Goal: Transaction & Acquisition: Purchase product/service

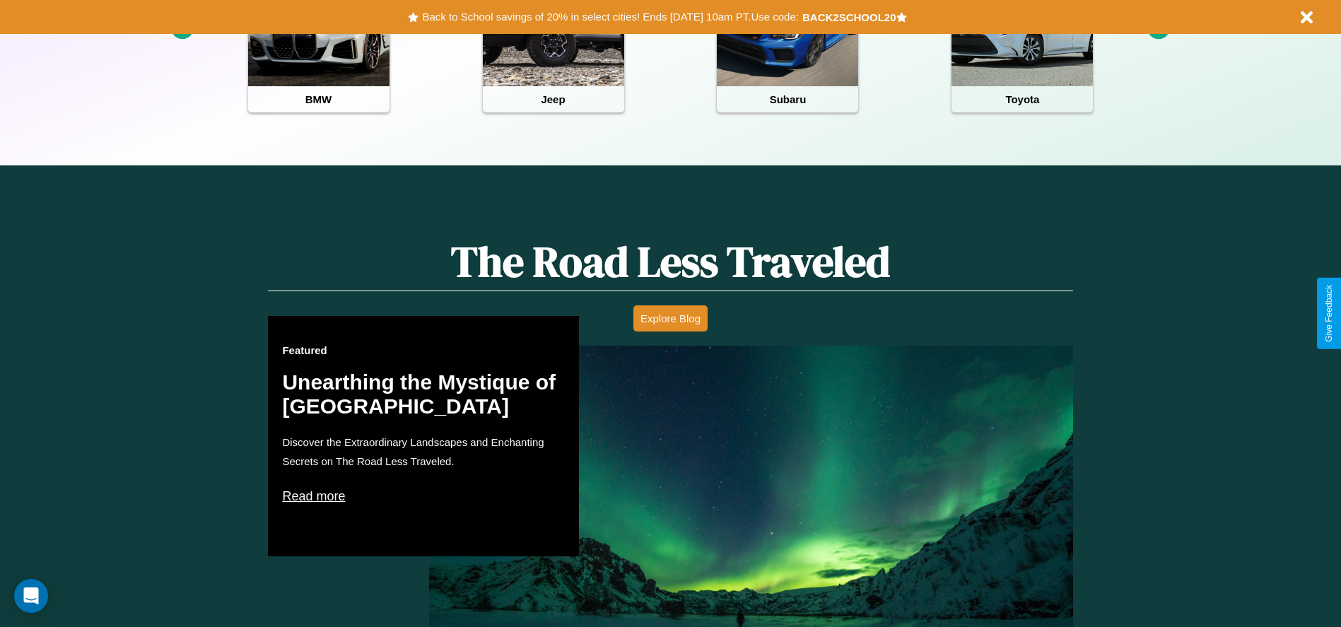
scroll to position [630, 0]
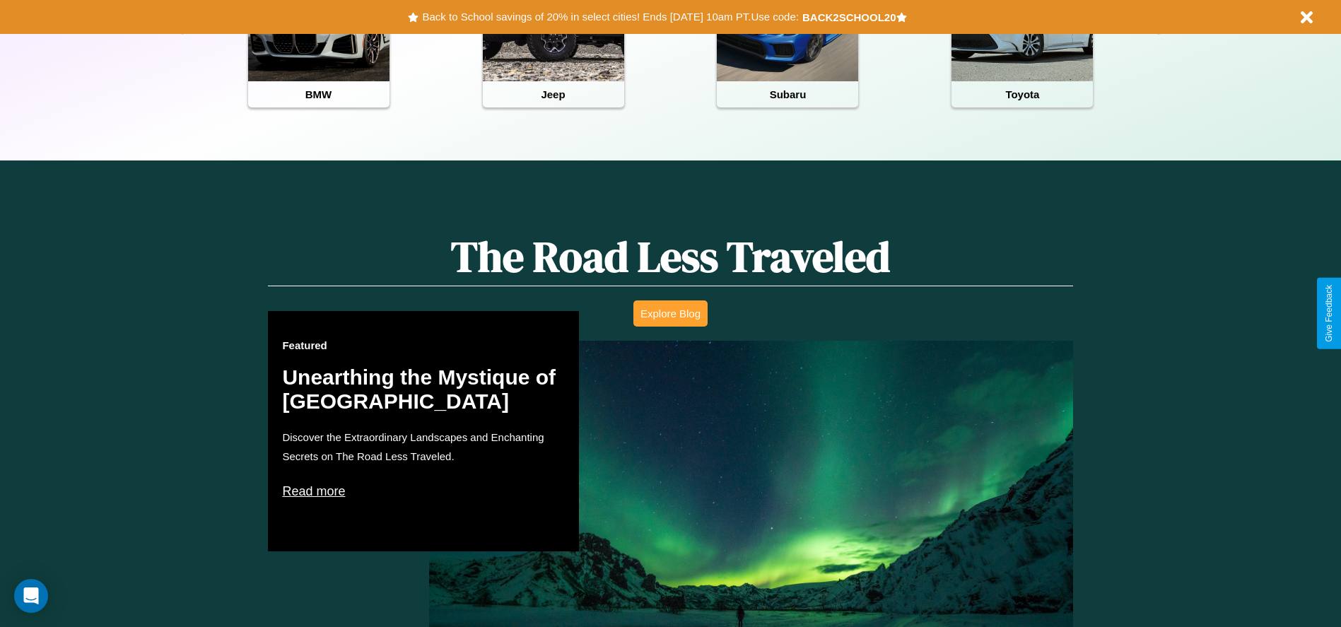
click at [670, 313] on button "Explore Blog" at bounding box center [671, 314] width 74 height 26
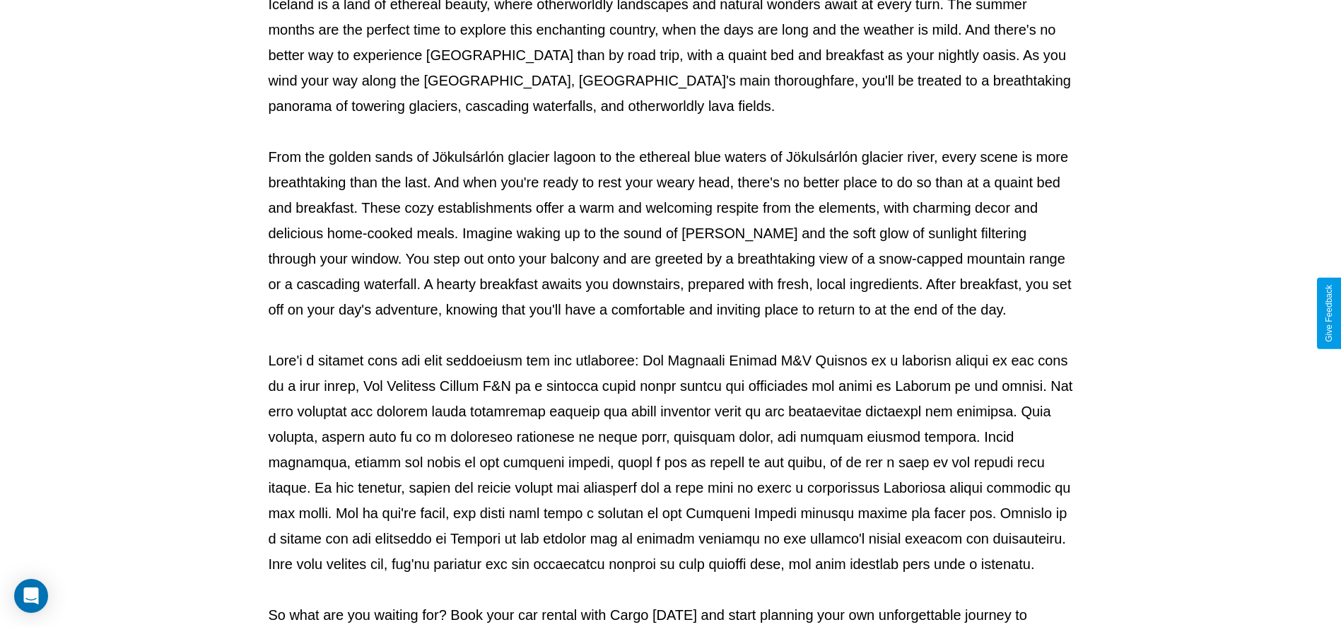
scroll to position [469, 0]
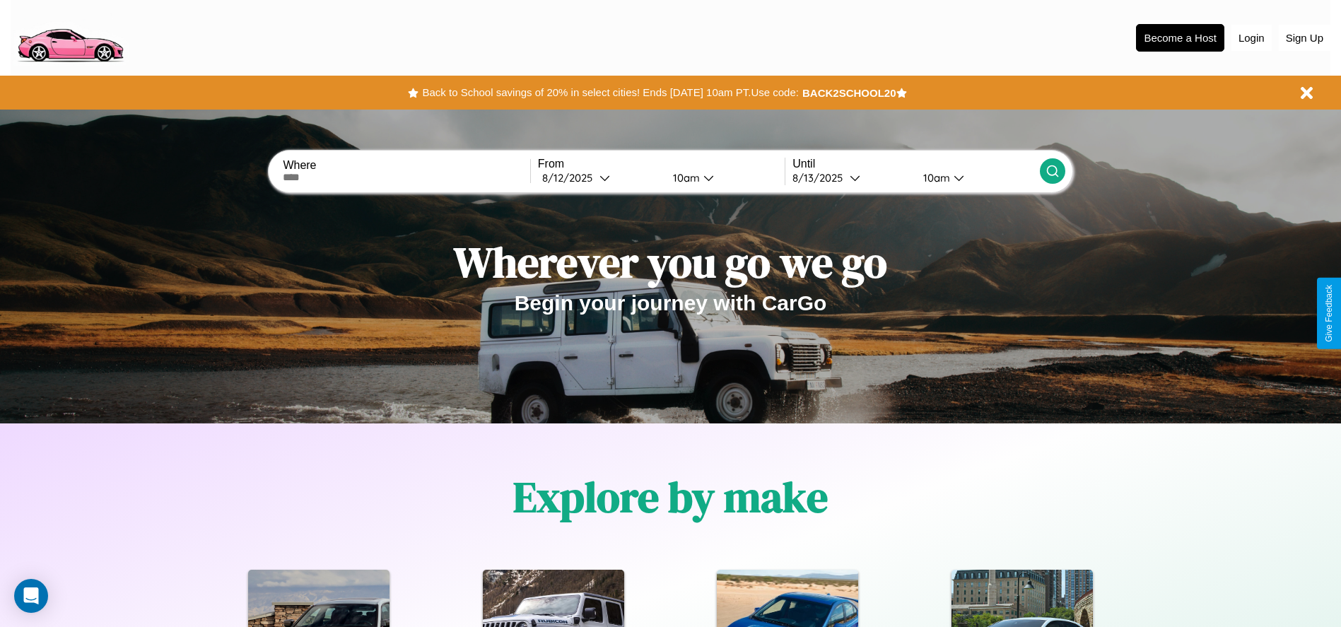
click at [407, 177] on input "text" at bounding box center [406, 177] width 247 height 11
type input "******"
click at [600, 177] on div "[DATE]" at bounding box center [570, 177] width 57 height 13
select select "*"
select select "****"
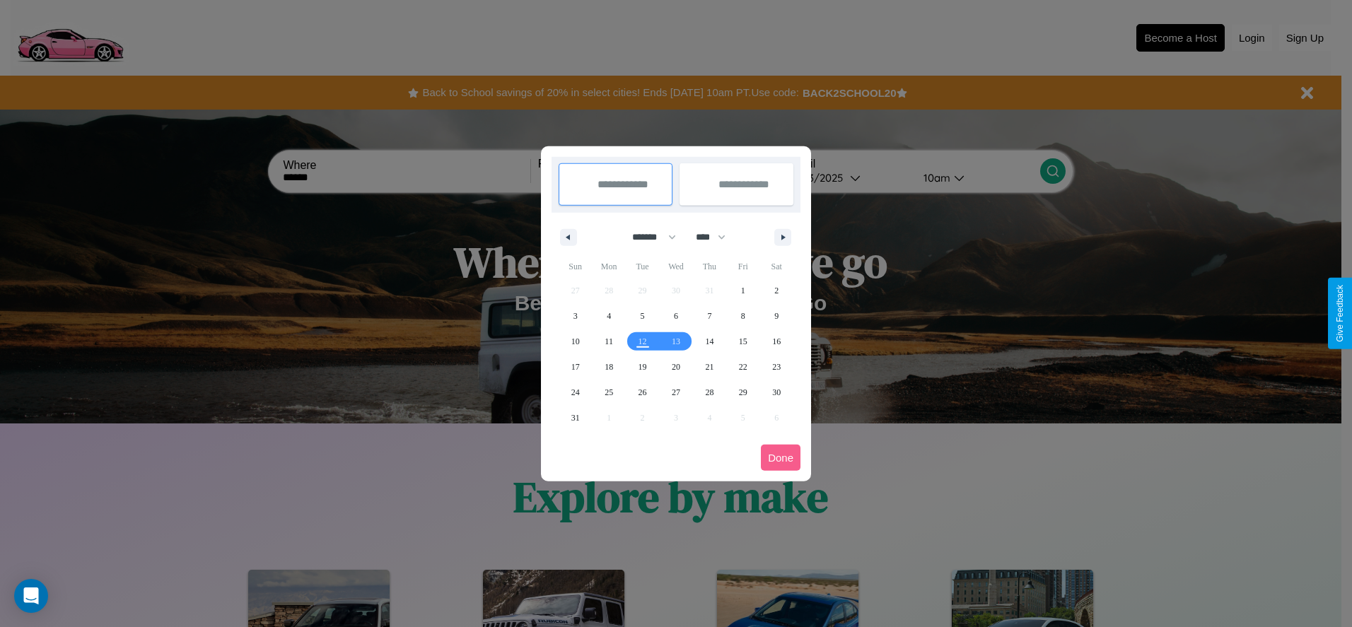
drag, startPoint x: 648, startPoint y: 237, endPoint x: 676, endPoint y: 284, distance: 54.6
click at [648, 237] on select "******* ******** ***** ***** *** **** **** ****** ********* ******* ******** **…" at bounding box center [652, 237] width 60 height 23
select select "*"
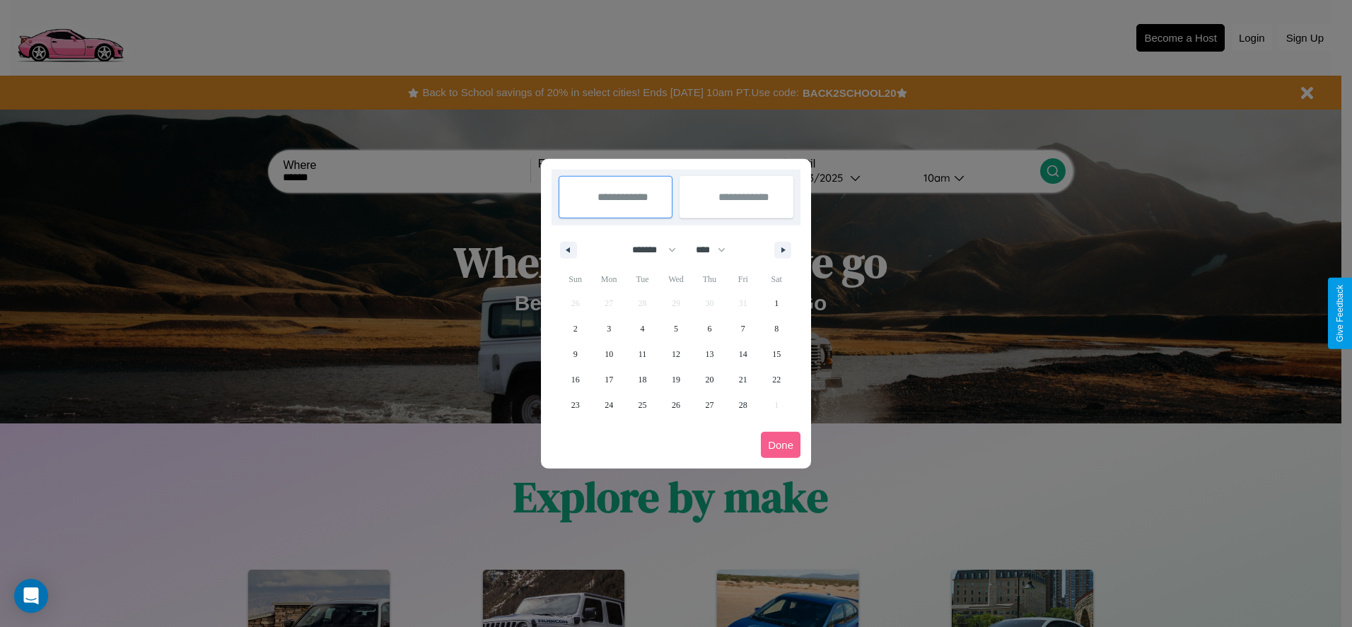
drag, startPoint x: 717, startPoint y: 250, endPoint x: 676, endPoint y: 284, distance: 53.2
click at [717, 250] on select "**** **** **** **** **** **** **** **** **** **** **** **** **** **** **** ****…" at bounding box center [710, 249] width 42 height 23
select select "****"
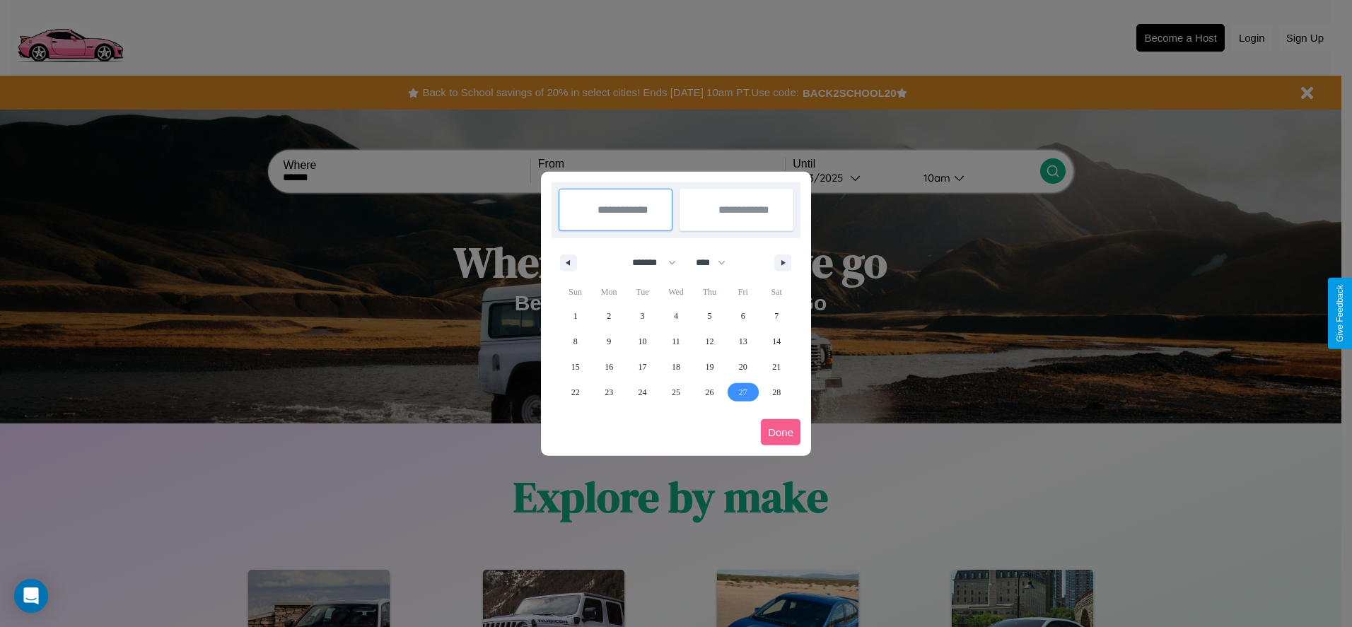
click at [742, 392] on span "27" at bounding box center [743, 392] width 8 height 25
type input "**********"
click at [783, 262] on icon "button" at bounding box center [785, 263] width 7 height 6
select select "*"
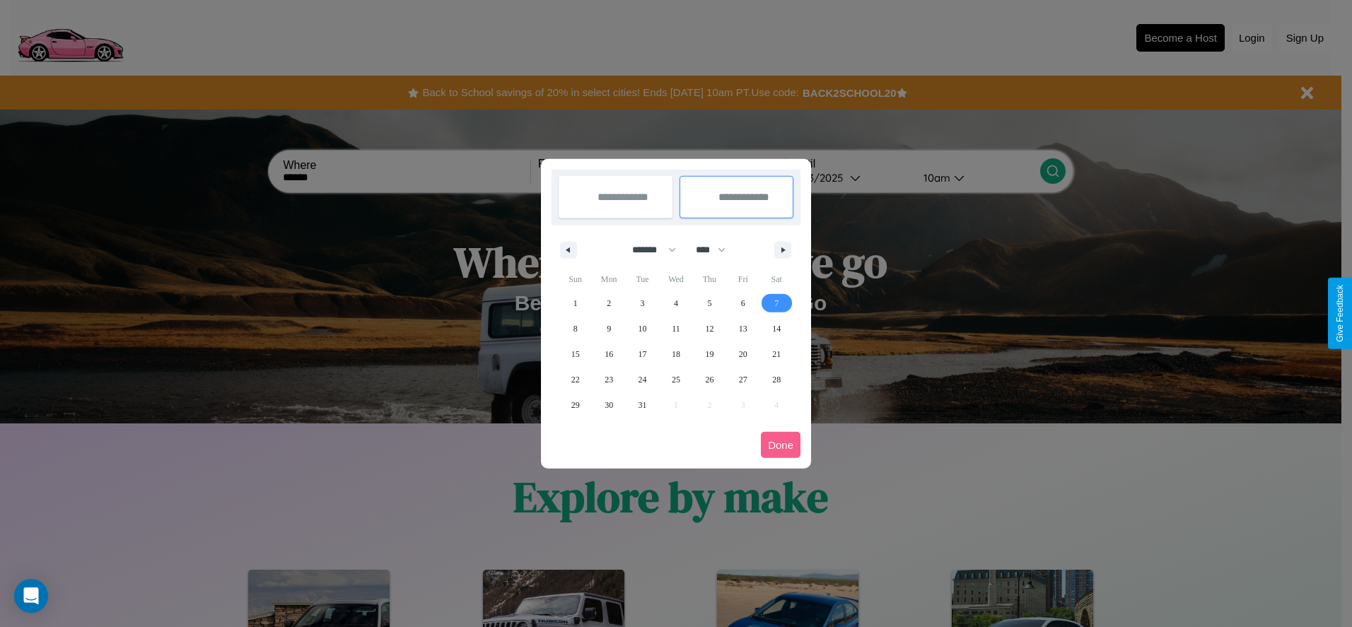
click at [776, 303] on span "7" at bounding box center [776, 303] width 4 height 25
type input "**********"
select select "*"
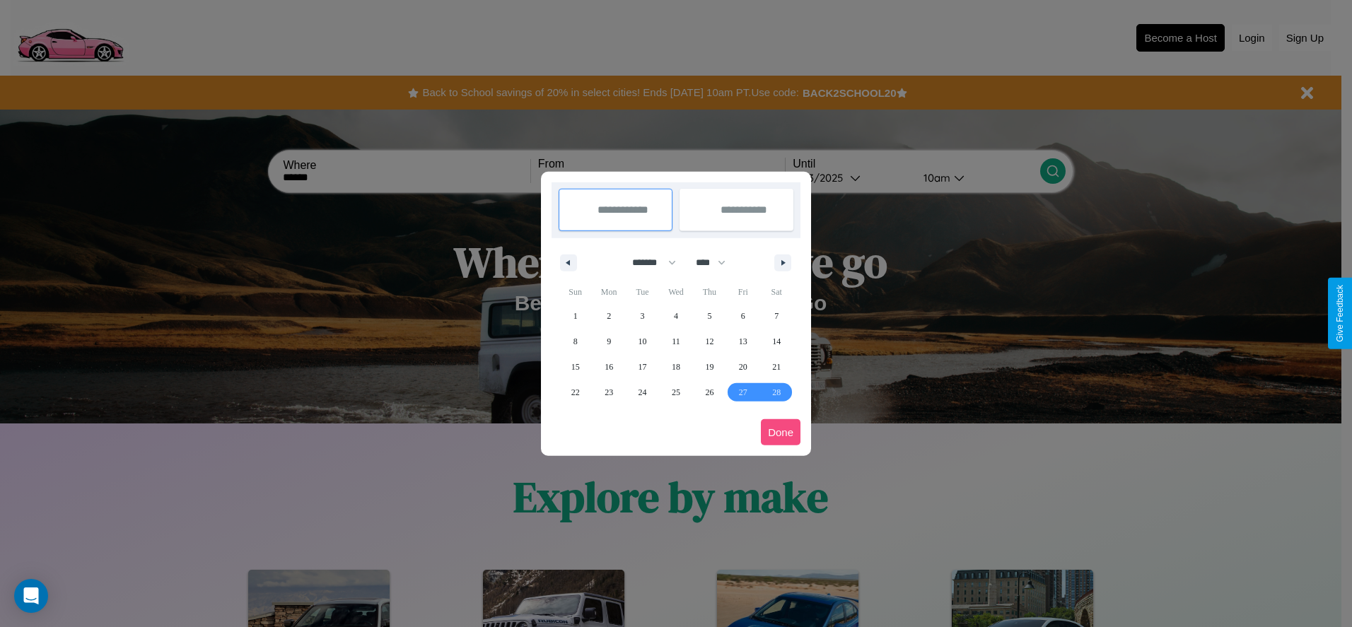
click at [781, 432] on button "Done" at bounding box center [781, 432] width 40 height 26
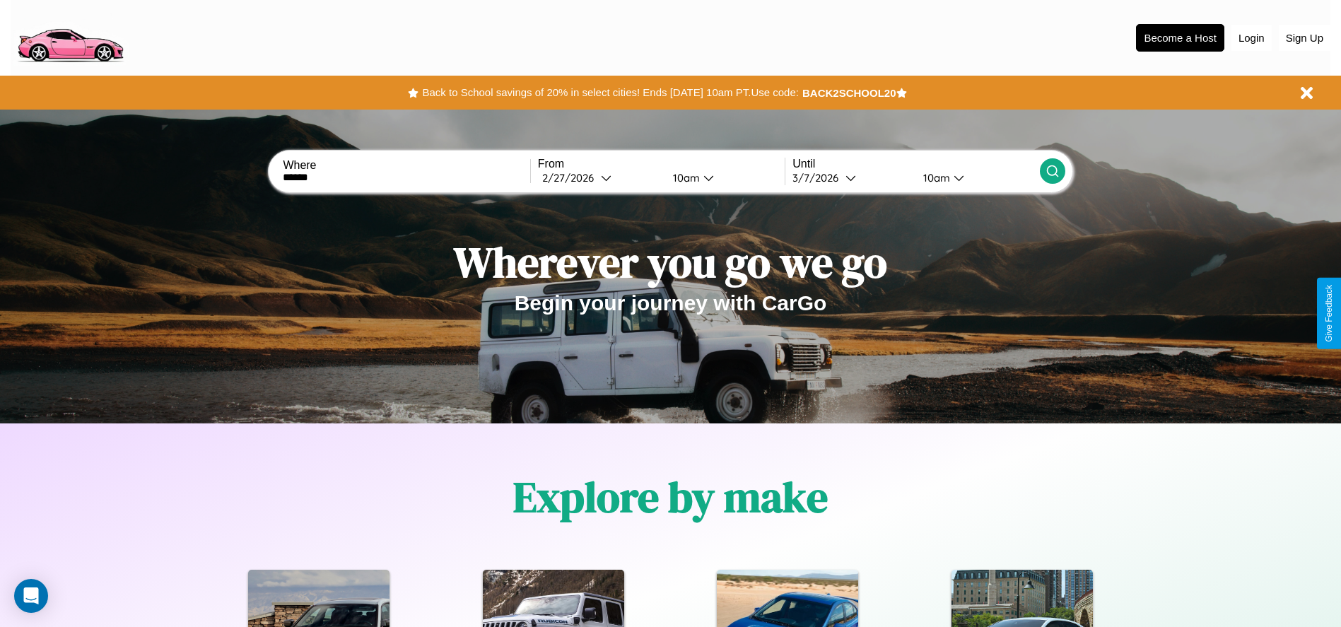
click at [684, 177] on div "10am" at bounding box center [684, 177] width 37 height 13
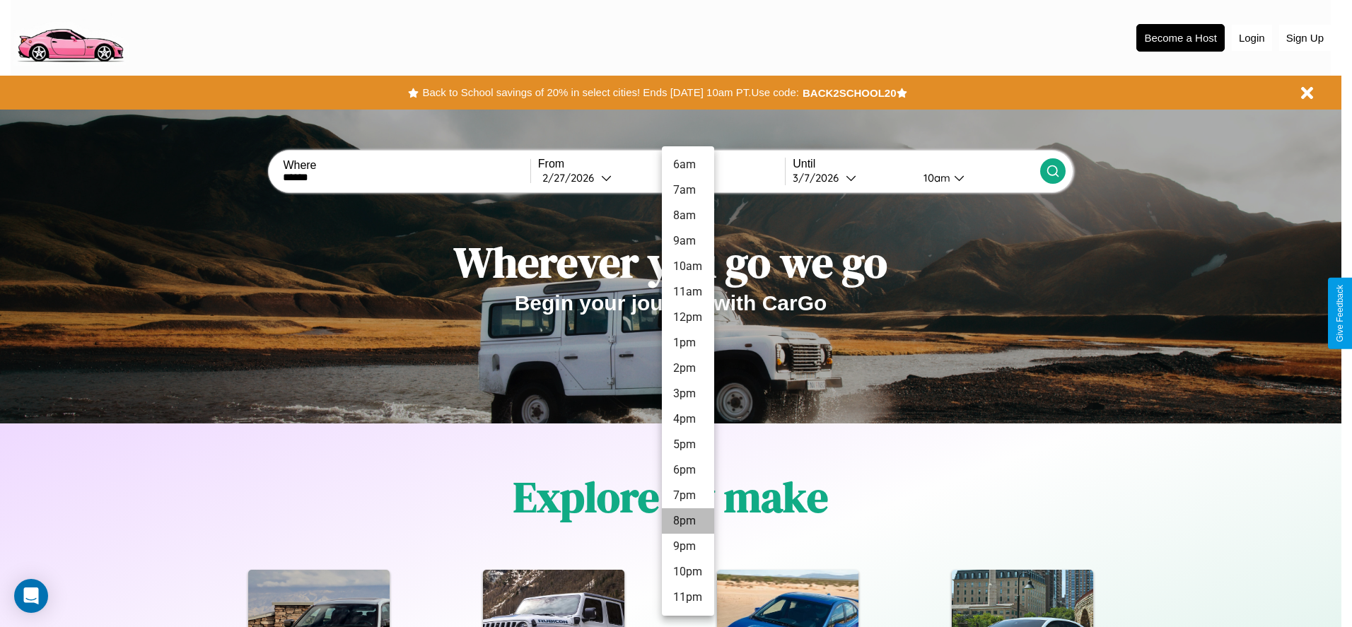
click at [687, 521] on li "8pm" at bounding box center [688, 520] width 52 height 25
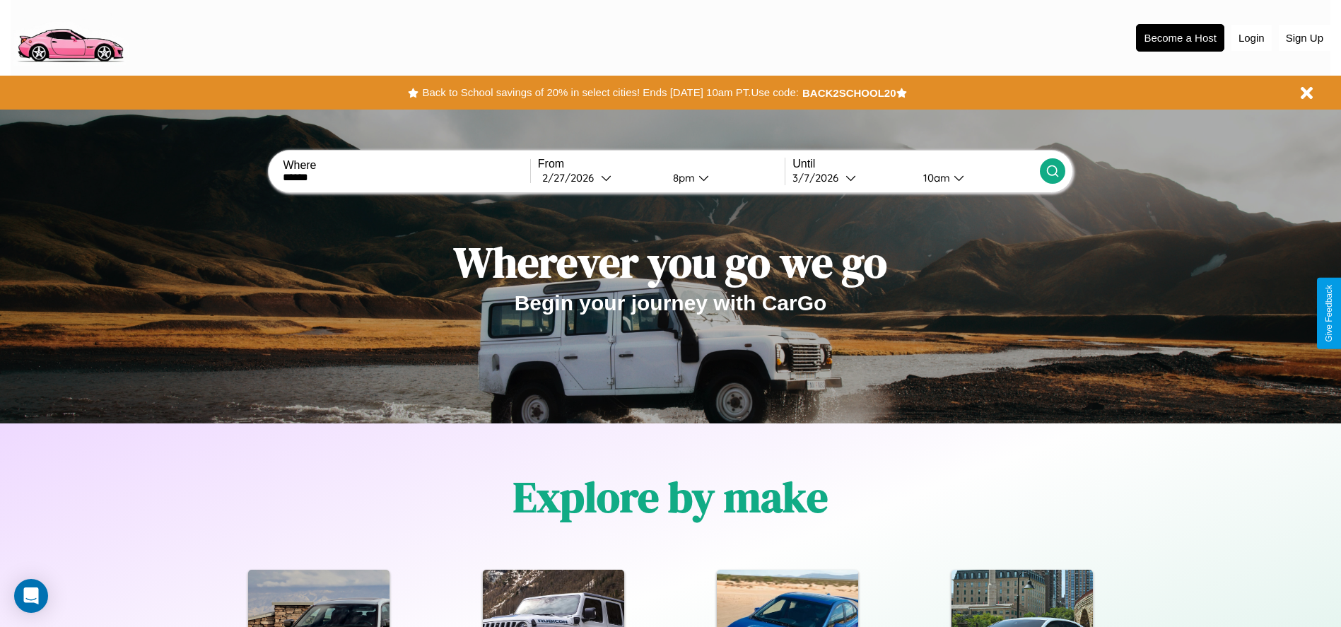
click at [1052, 171] on icon at bounding box center [1053, 171] width 14 height 14
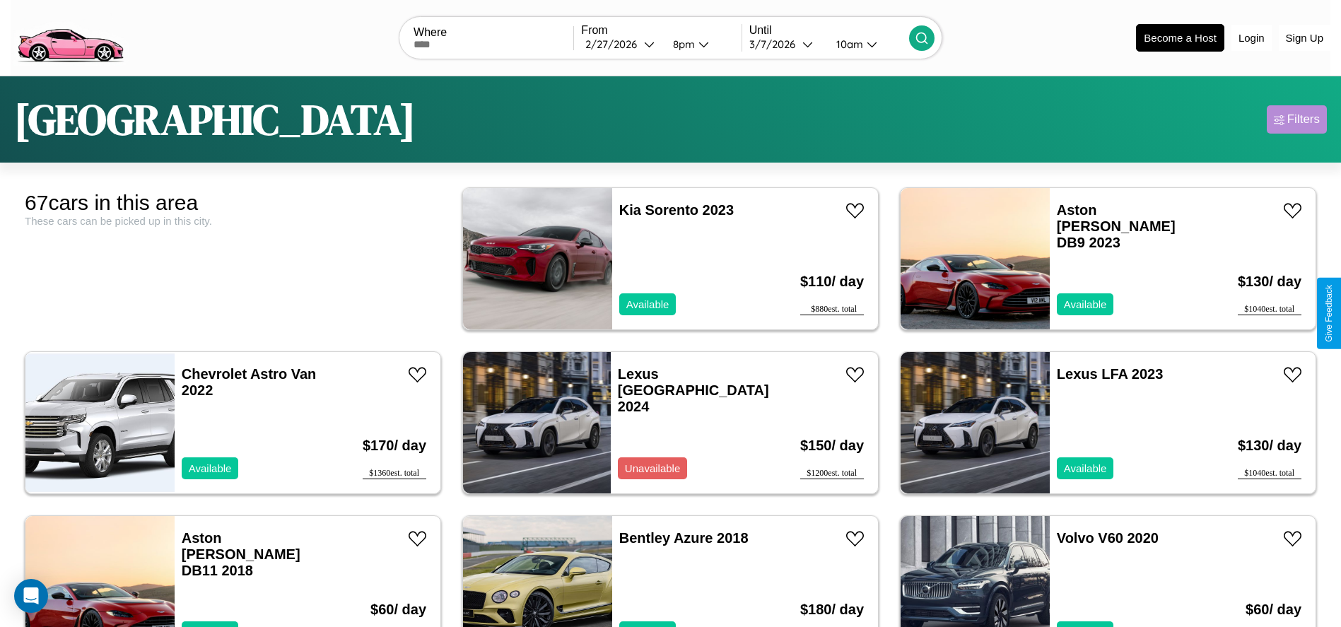
click at [1297, 119] on div "Filters" at bounding box center [1304, 119] width 33 height 14
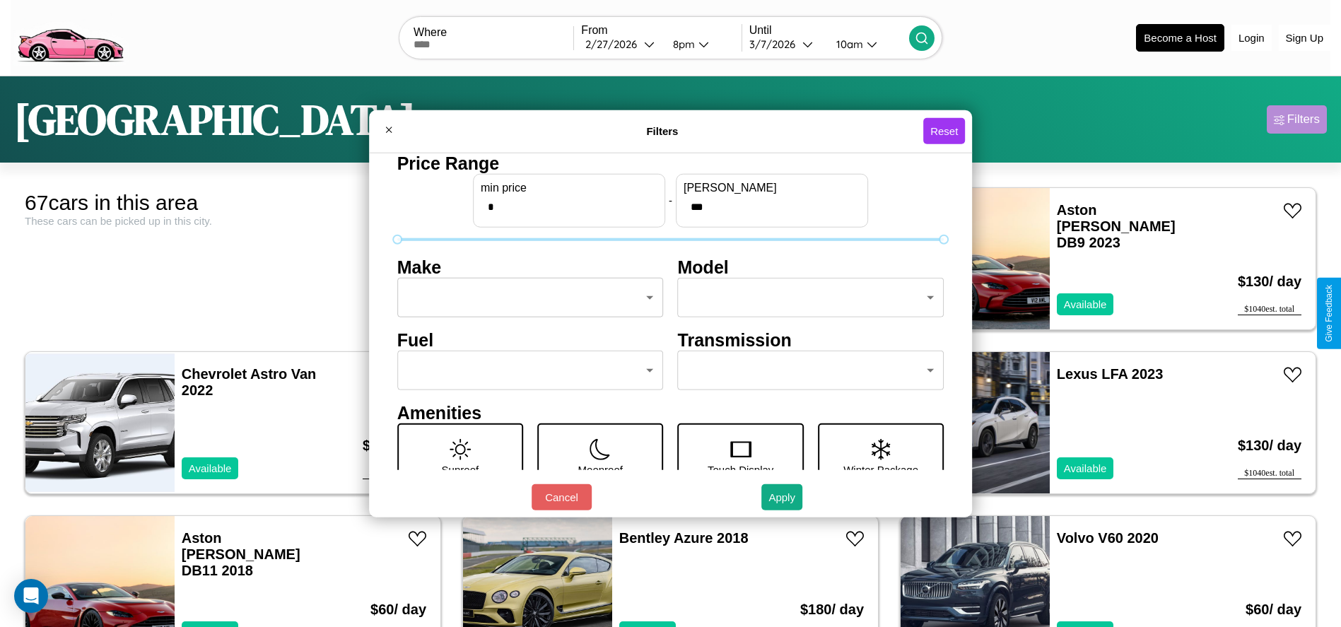
scroll to position [59, 0]
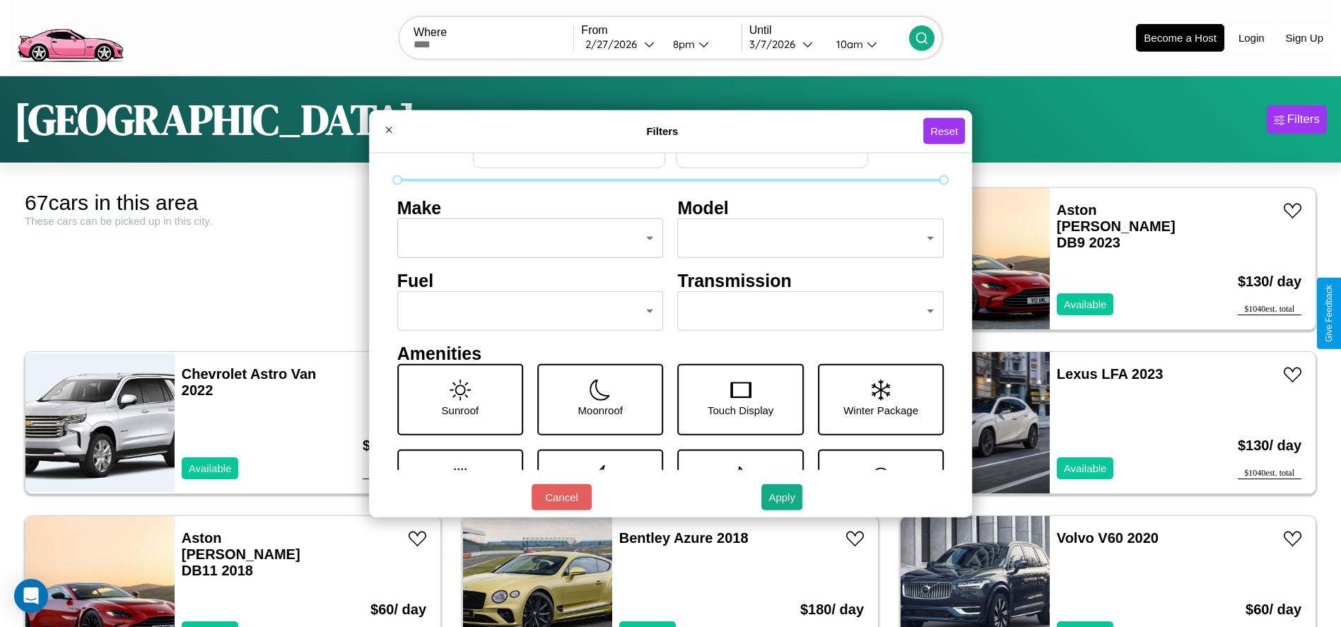
click at [526, 311] on body "CarGo Where From 2 / 27 / 2026 8pm Until 3 / 7 / 2026 10am Become a Host Login …" at bounding box center [670, 357] width 1341 height 715
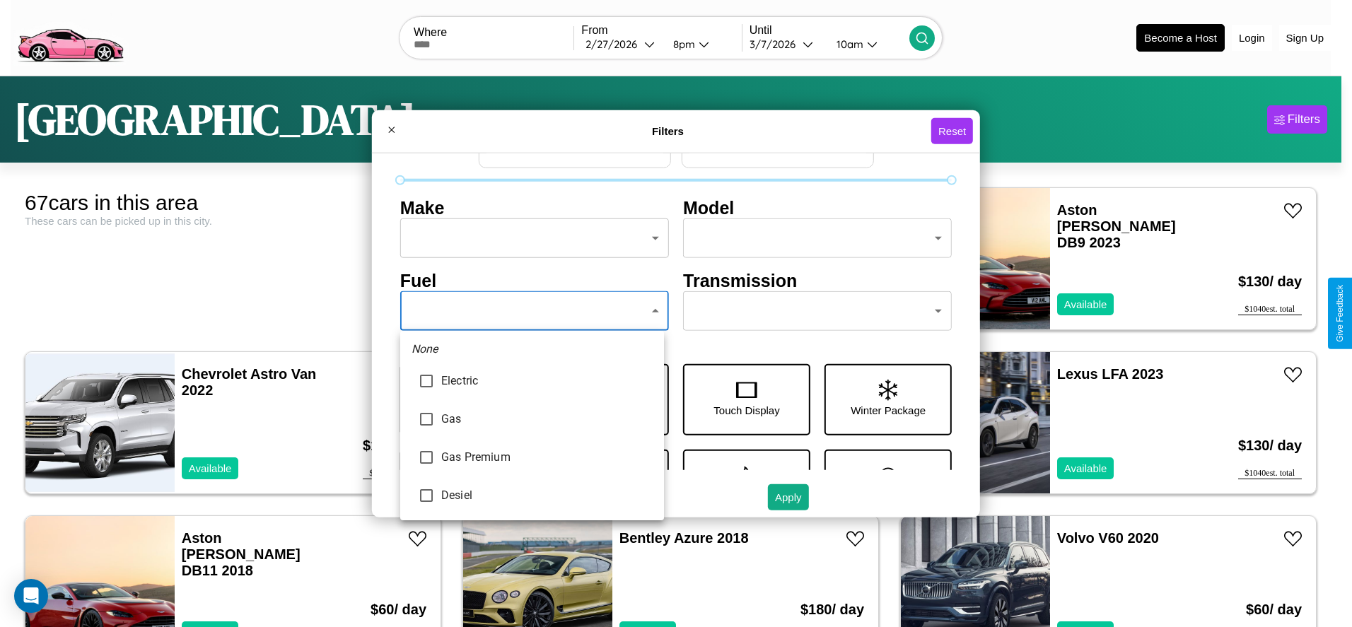
type input "******"
click at [532, 311] on div at bounding box center [676, 313] width 1352 height 627
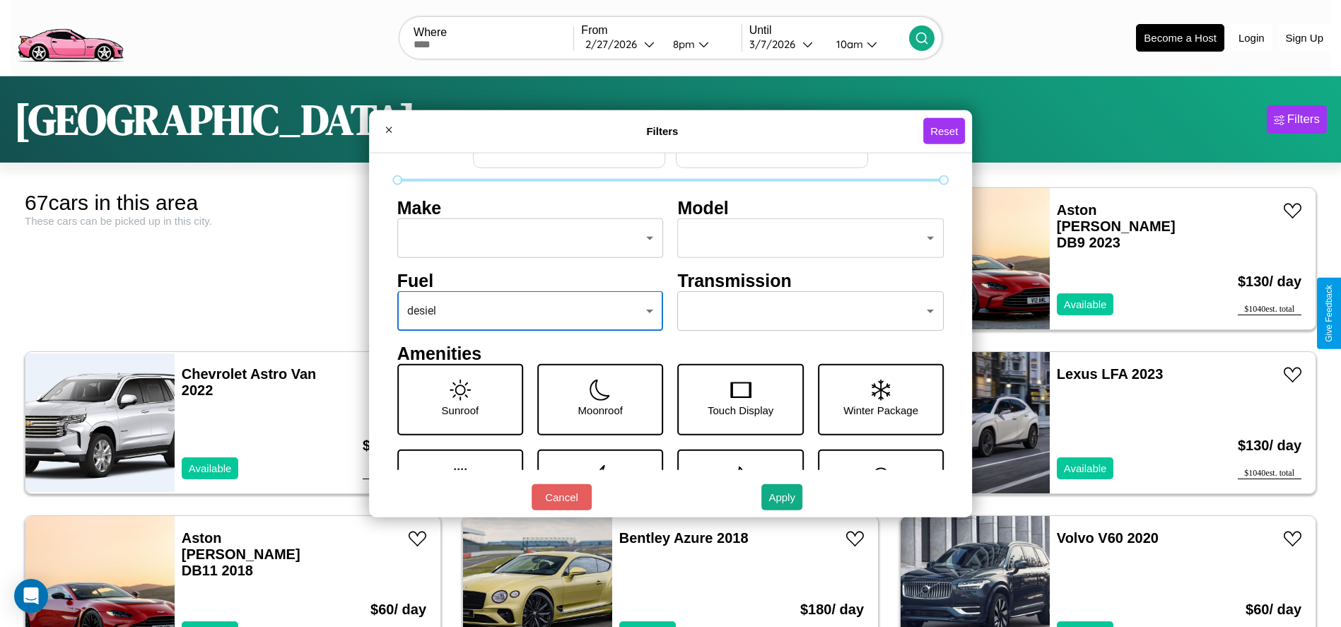
scroll to position [41, 0]
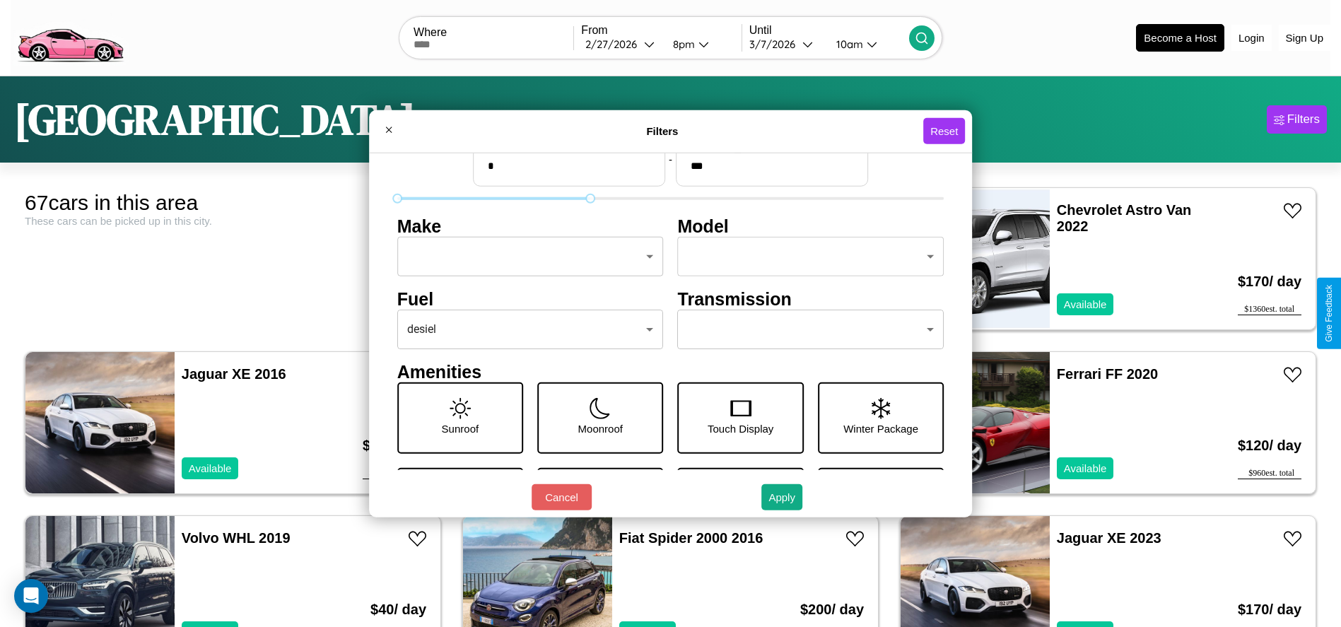
type input "***"
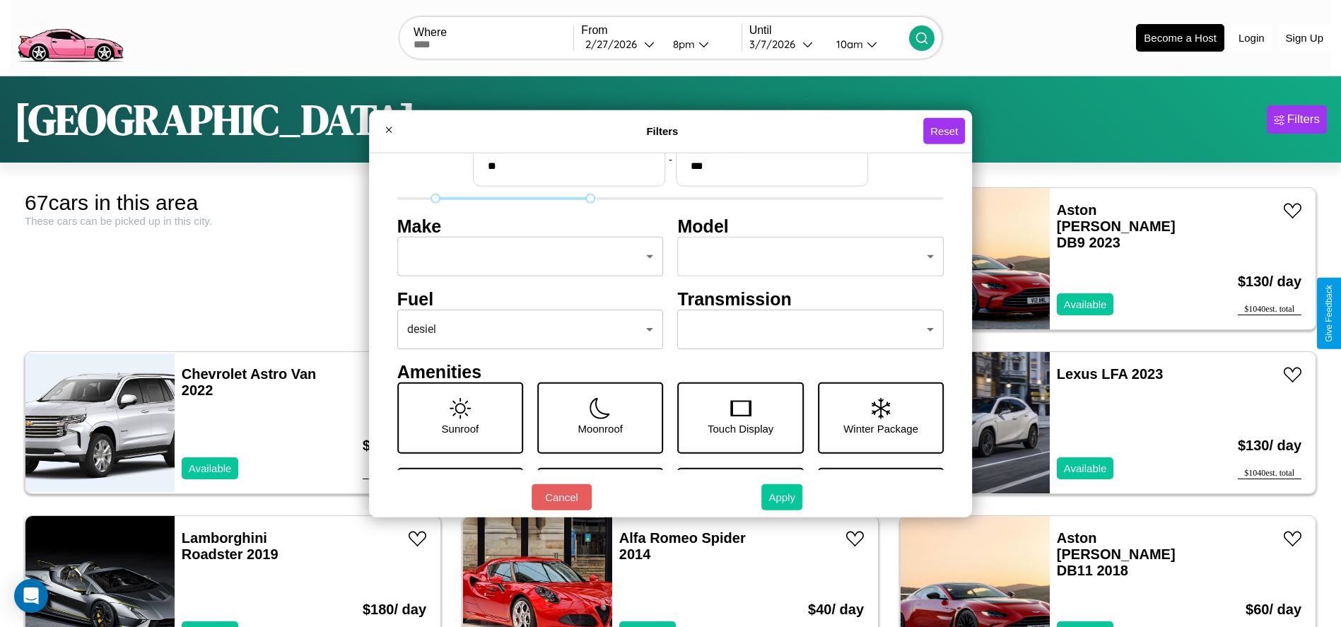
type input "**"
click at [783, 497] on button "Apply" at bounding box center [782, 497] width 41 height 26
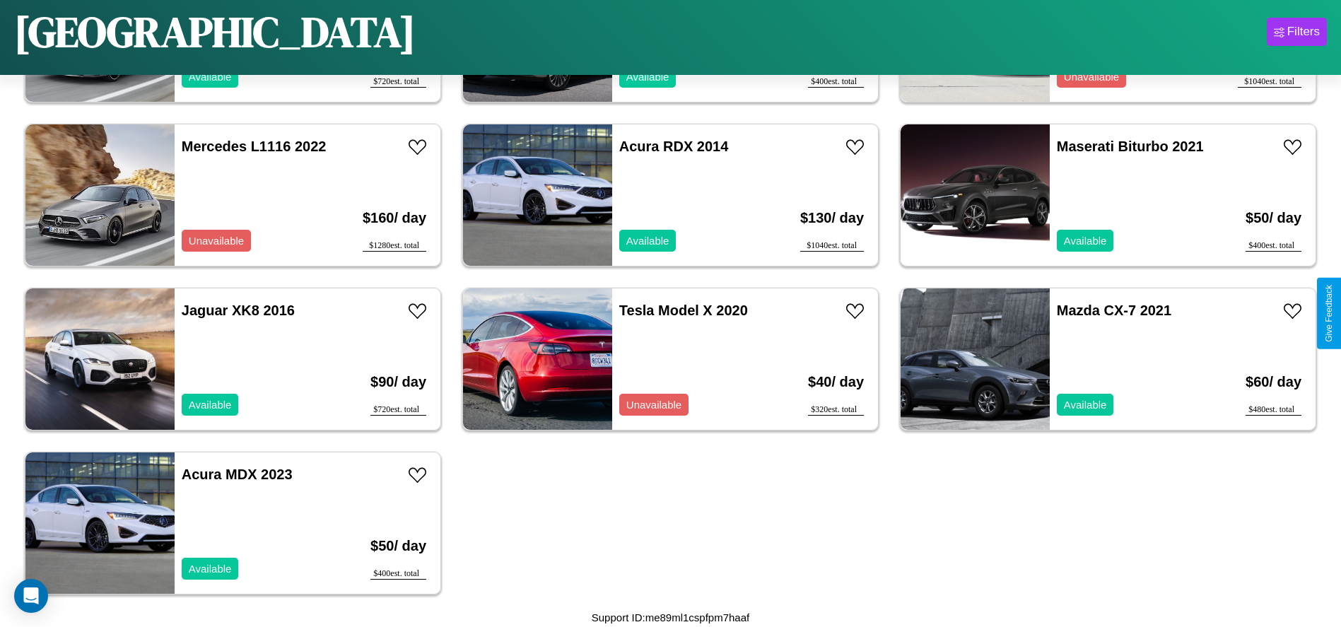
scroll to position [2612, 0]
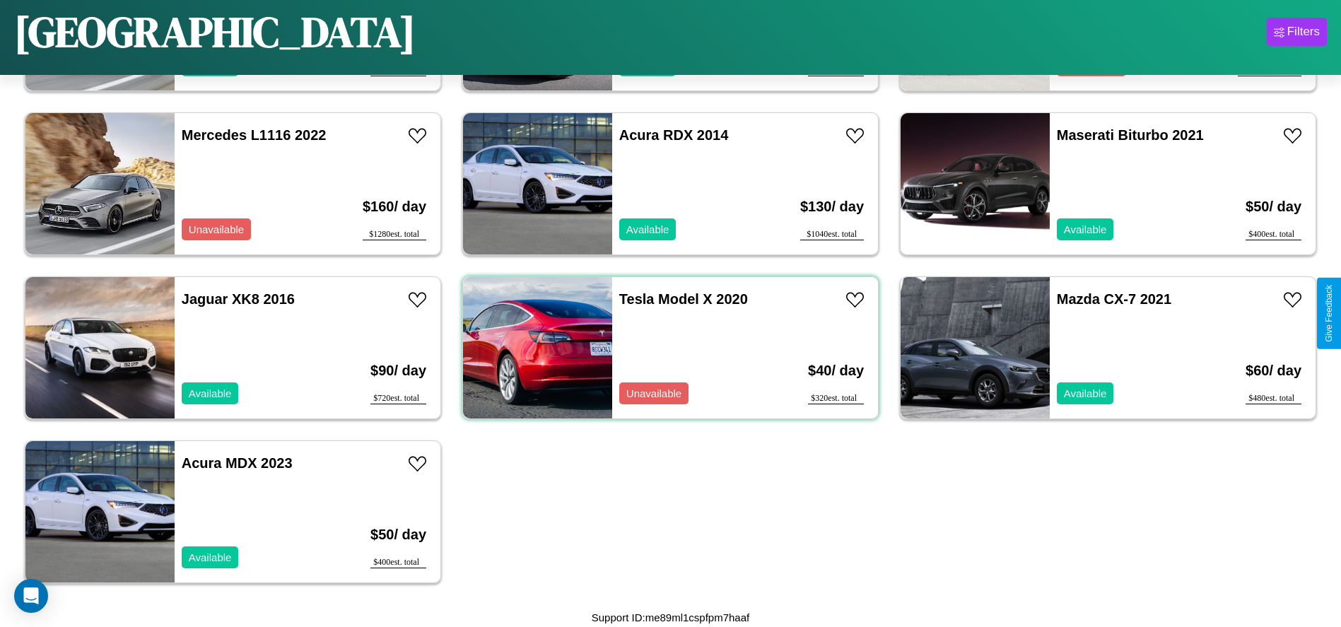
click at [665, 348] on div "Tesla Model X 2020 Unavailable" at bounding box center [693, 347] width 163 height 141
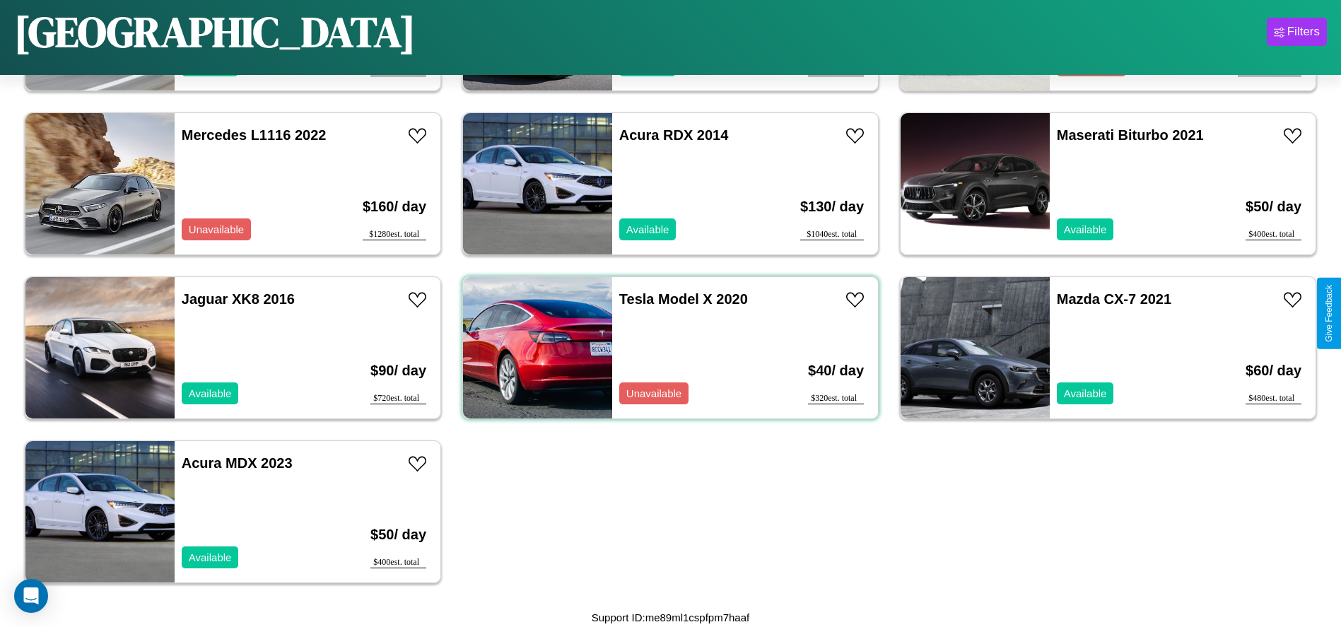
click at [665, 348] on div "Tesla Model X 2020 Unavailable" at bounding box center [693, 347] width 163 height 141
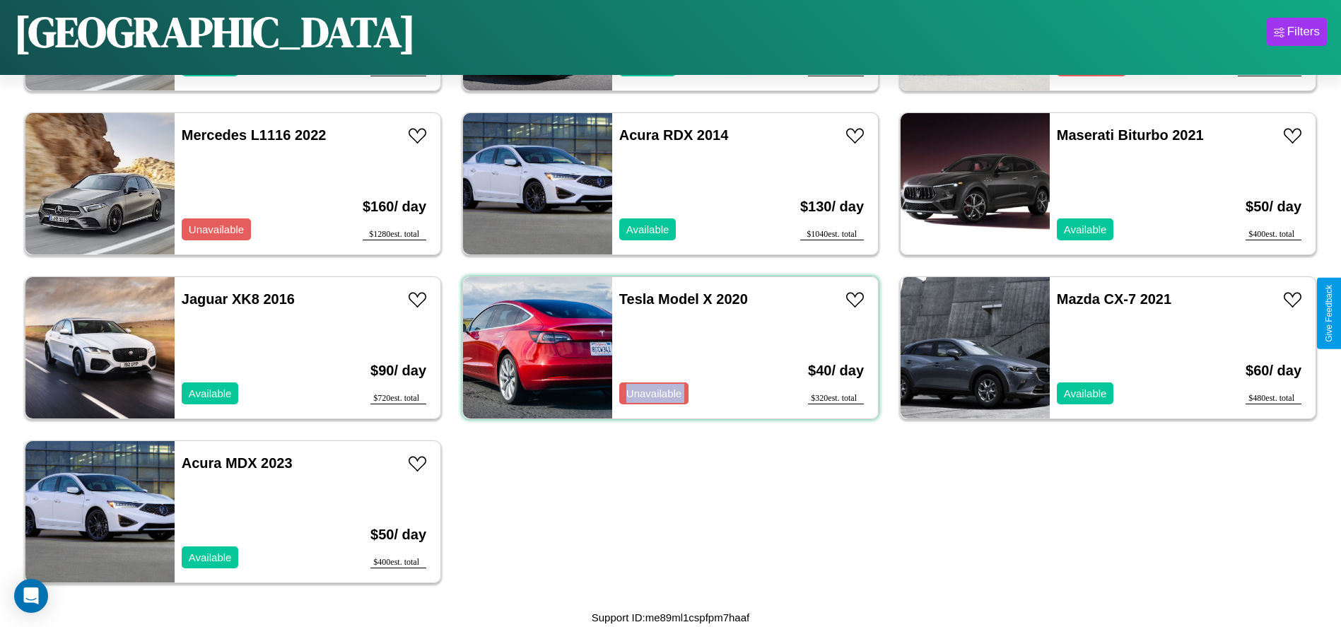
click at [665, 348] on div "Tesla Model X 2020 Unavailable" at bounding box center [693, 347] width 163 height 141
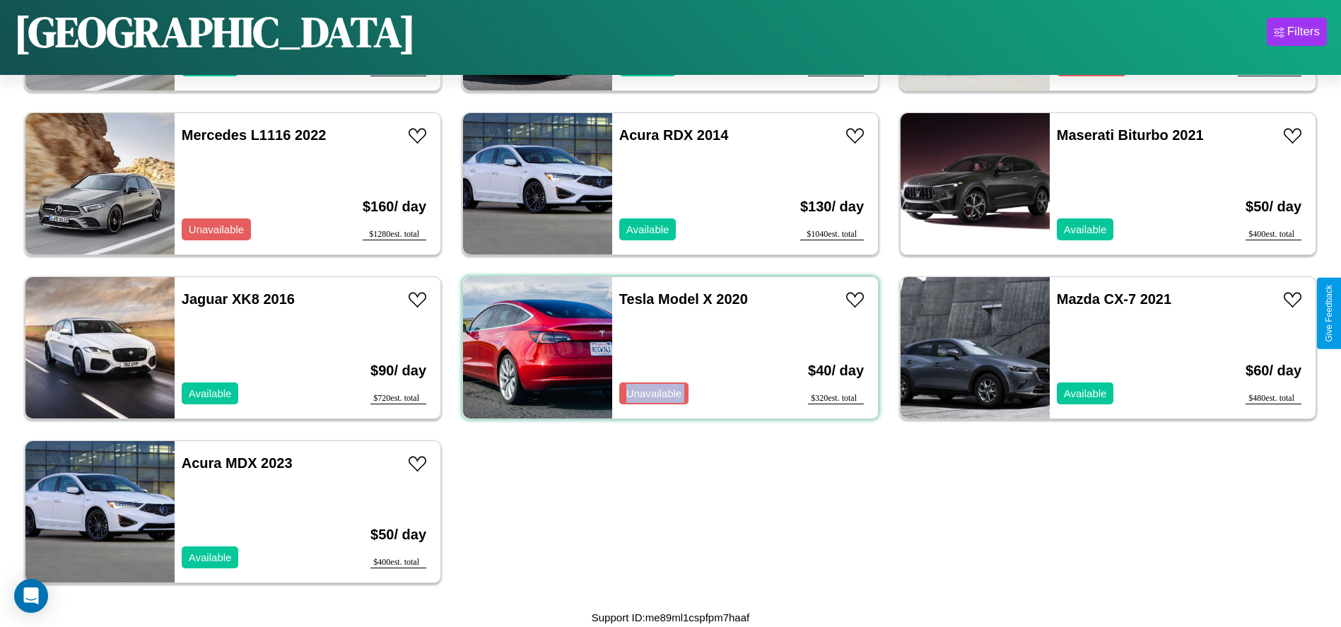
click at [665, 348] on div "Tesla Model X 2020 Unavailable" at bounding box center [693, 347] width 163 height 141
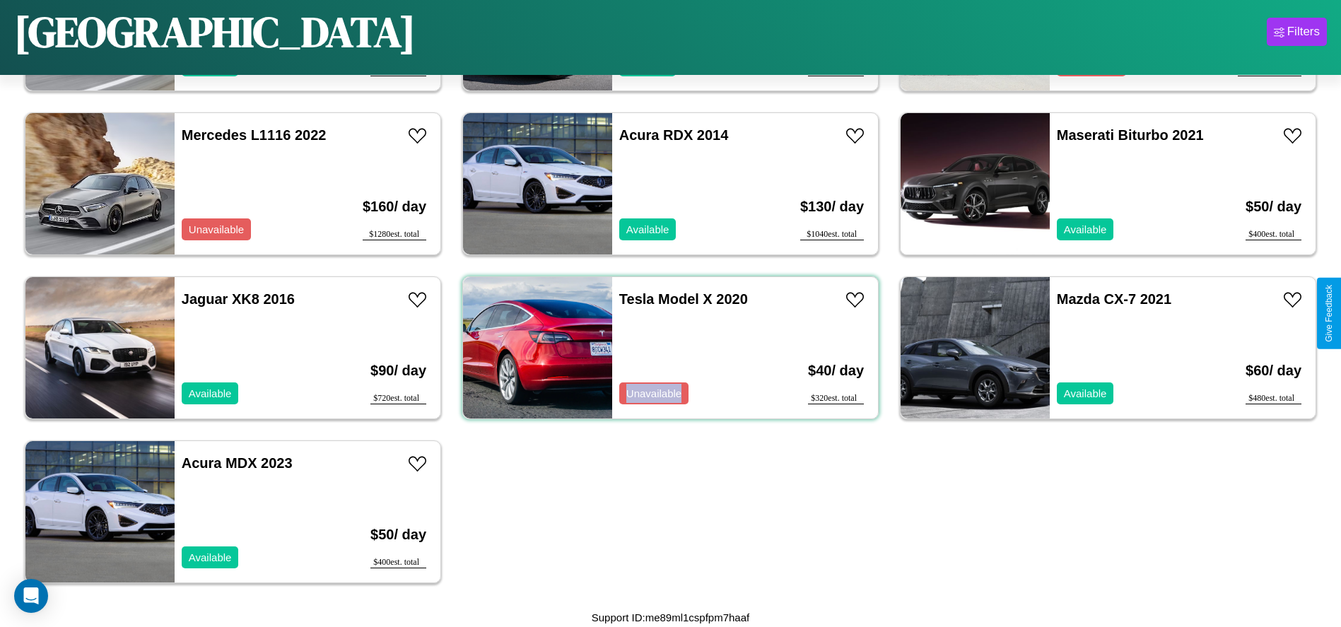
click at [665, 348] on div "Tesla Model X 2020 Unavailable" at bounding box center [693, 347] width 163 height 141
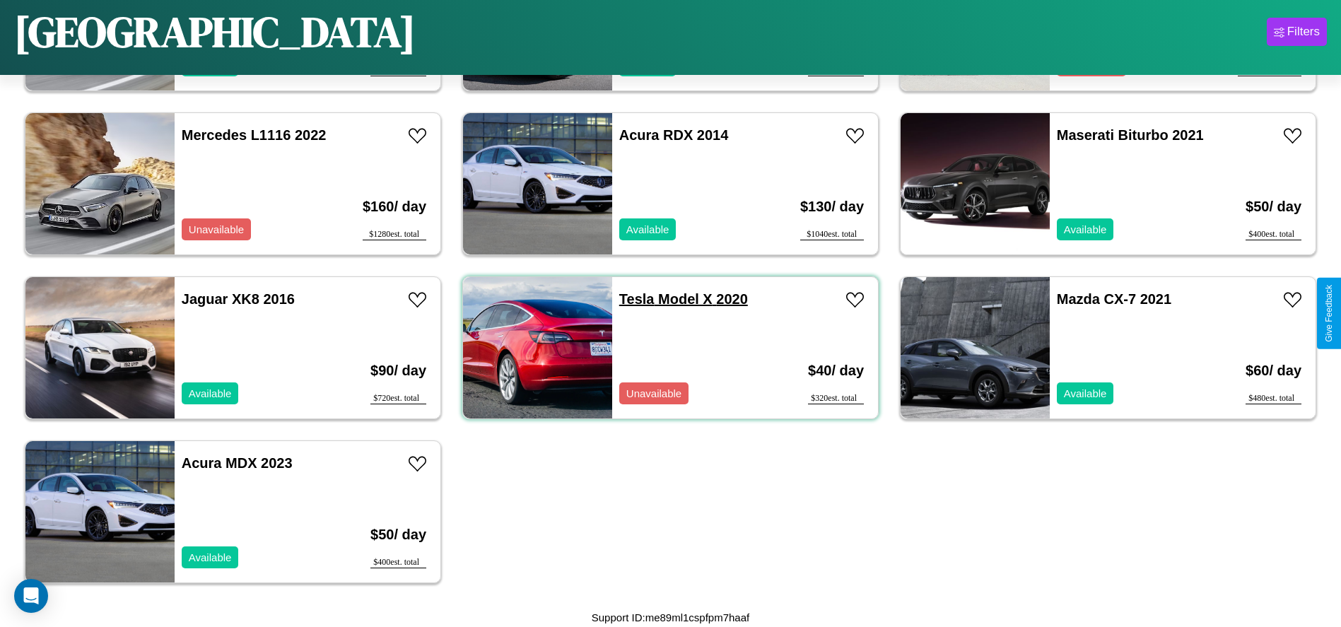
click at [631, 299] on link "Tesla Model X 2020" at bounding box center [683, 299] width 129 height 16
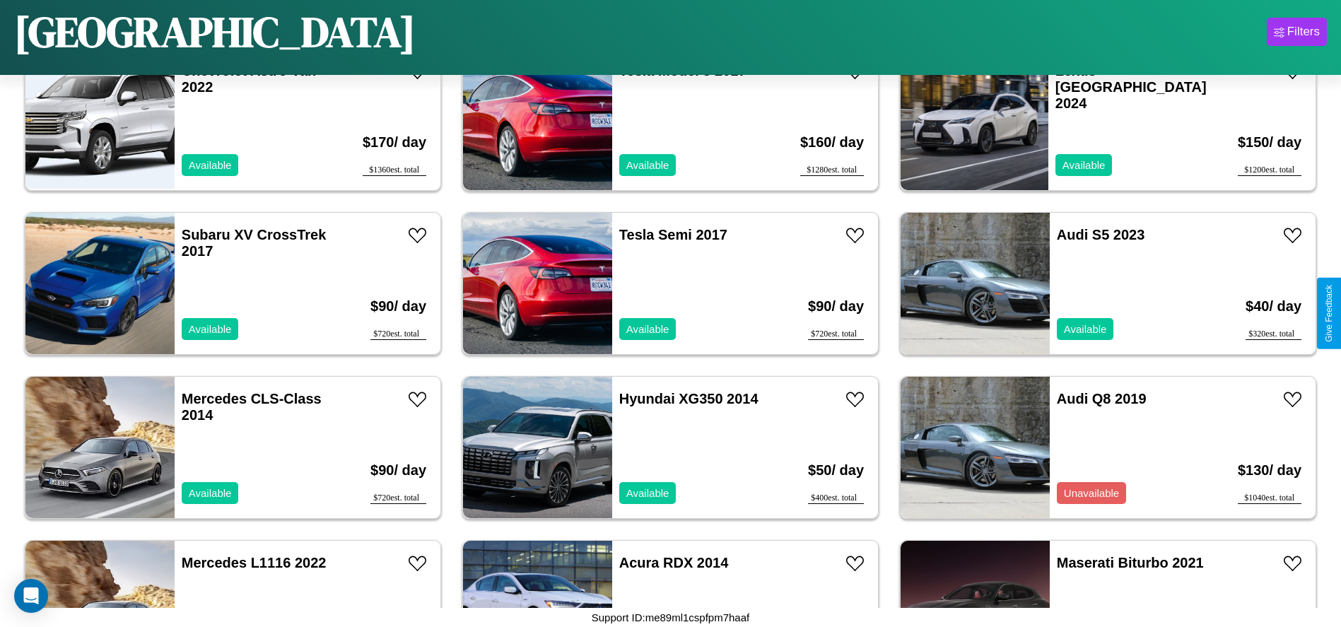
scroll to position [1962, 0]
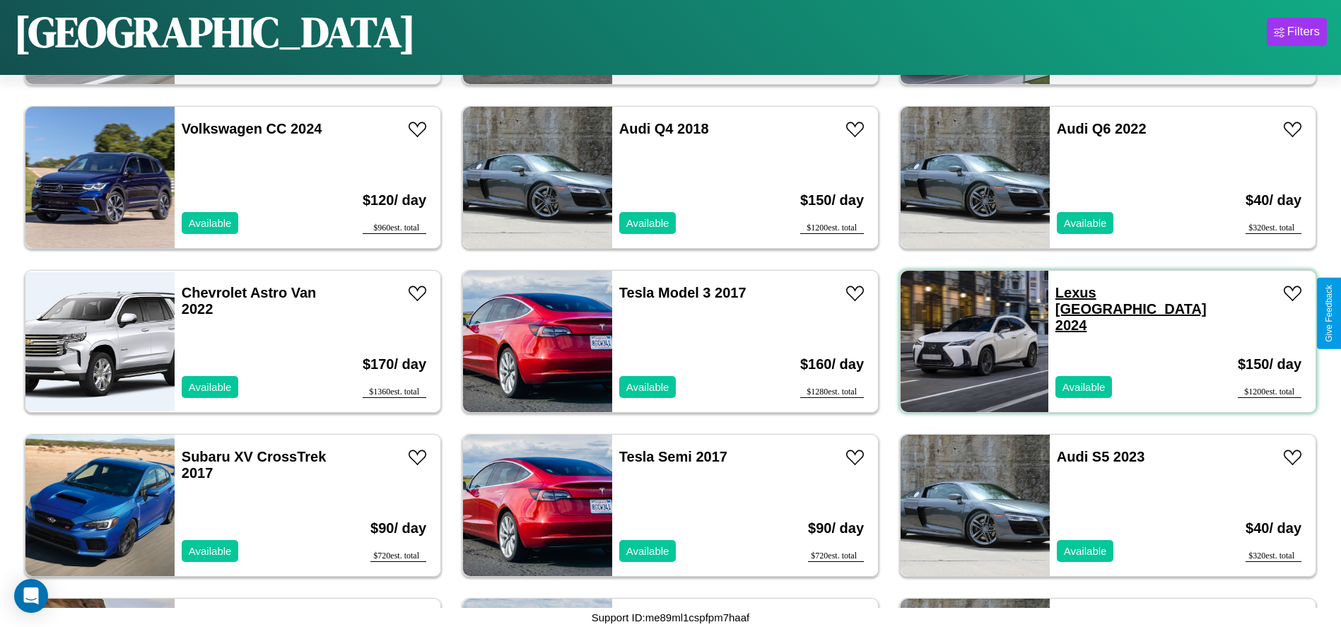
click at [1068, 293] on link "Lexus TX 2024" at bounding box center [1131, 309] width 151 height 48
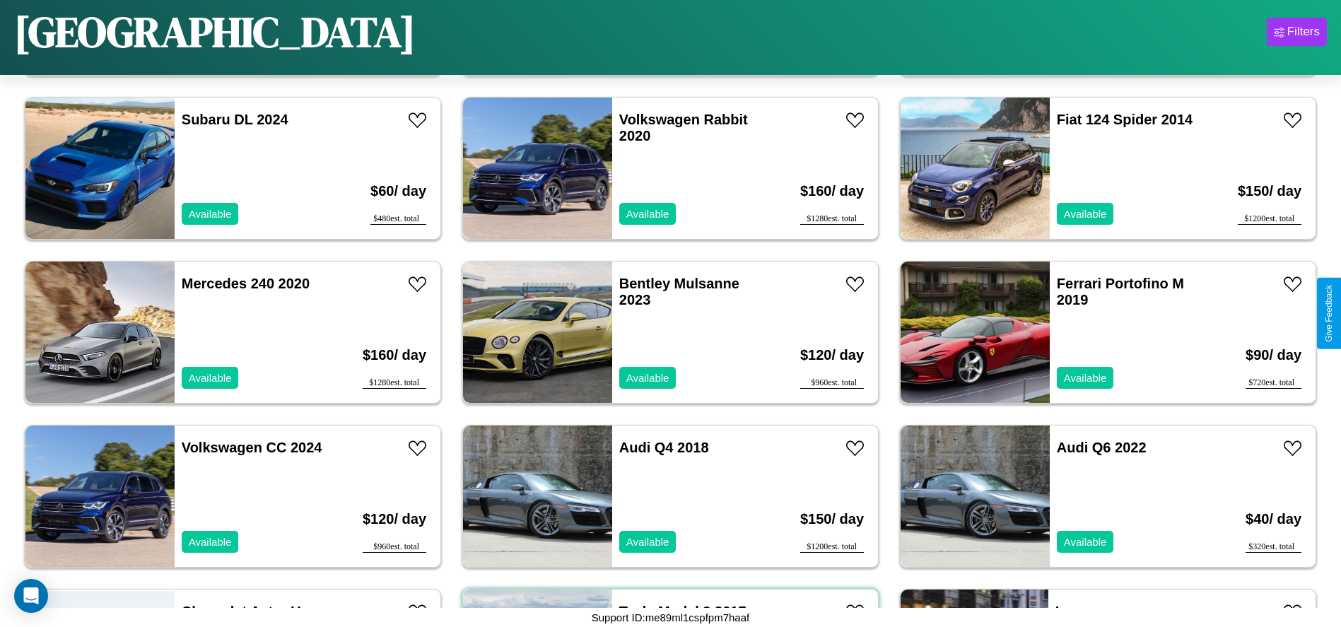
scroll to position [1634, 0]
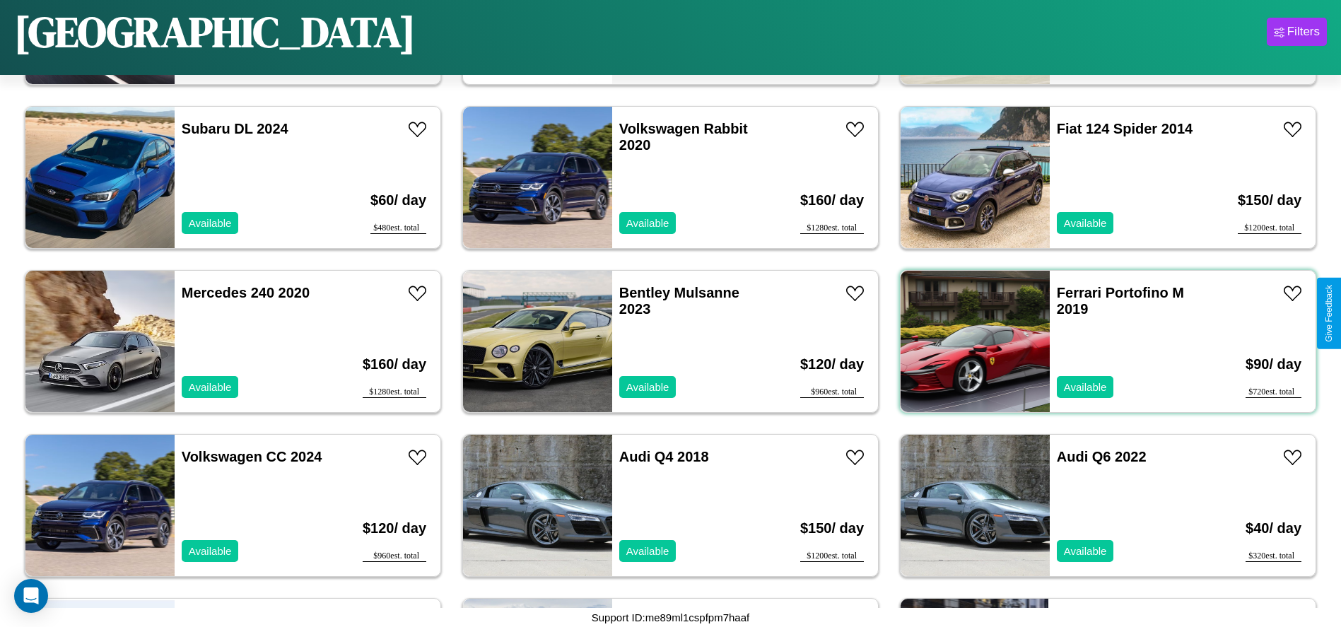
click at [1099, 342] on div "Ferrari Portofino M 2019 Available" at bounding box center [1131, 341] width 163 height 141
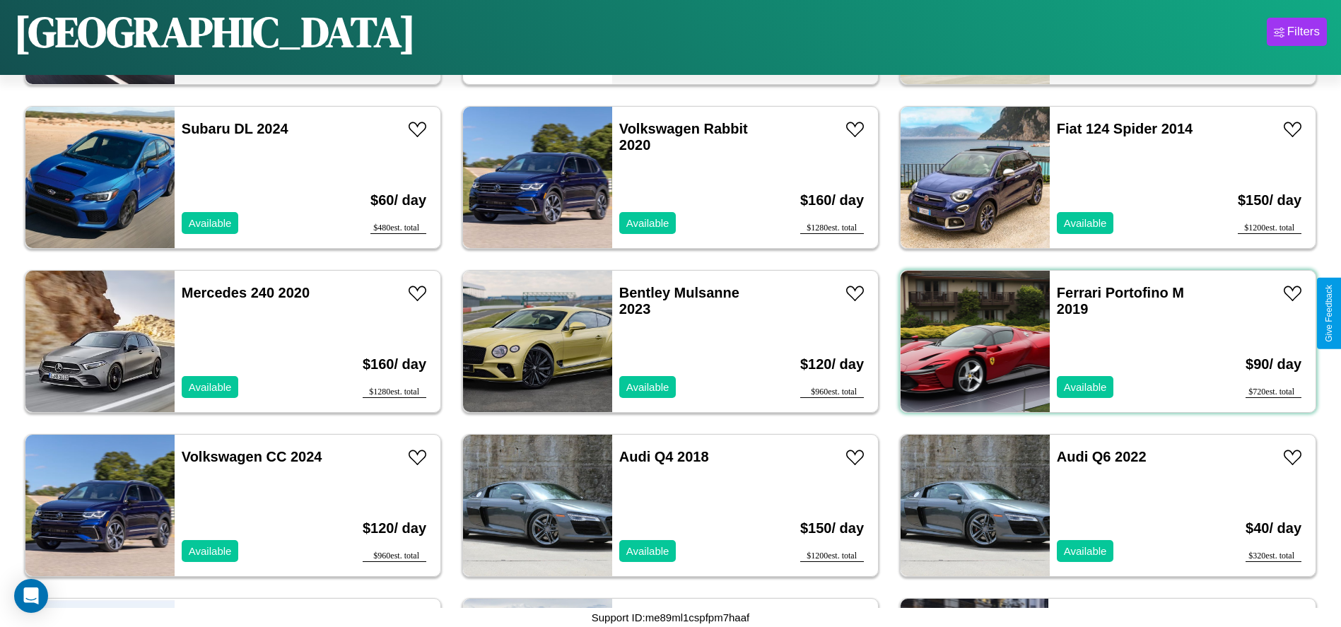
click at [1099, 342] on div "Ferrari Portofino M 2019 Available" at bounding box center [1131, 341] width 163 height 141
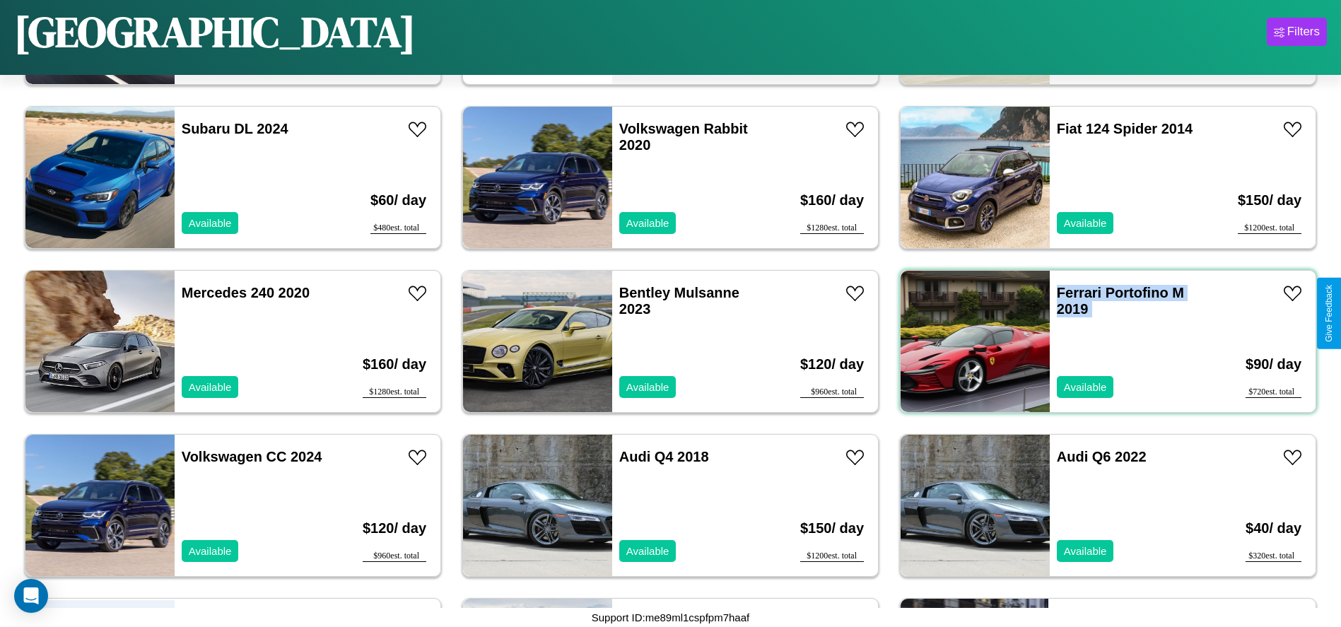
click at [1099, 342] on div "Ferrari Portofino M 2019 Available" at bounding box center [1131, 341] width 163 height 141
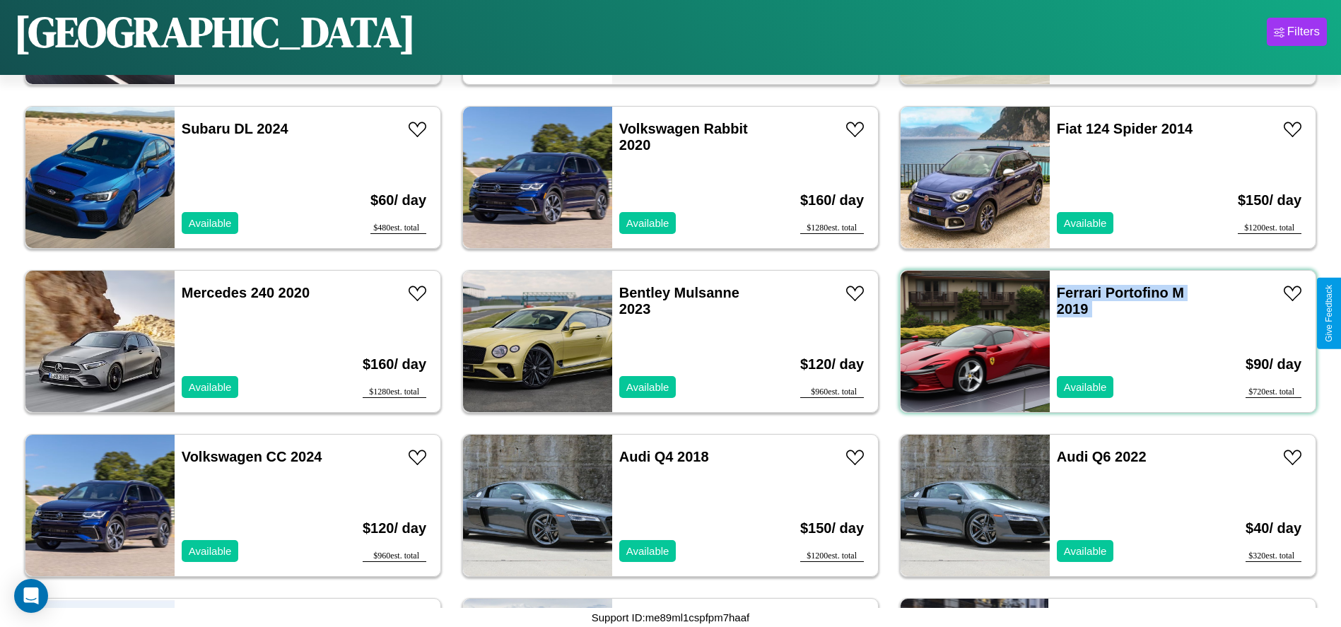
click at [1099, 342] on div "Ferrari Portofino M 2019 Available" at bounding box center [1131, 341] width 163 height 141
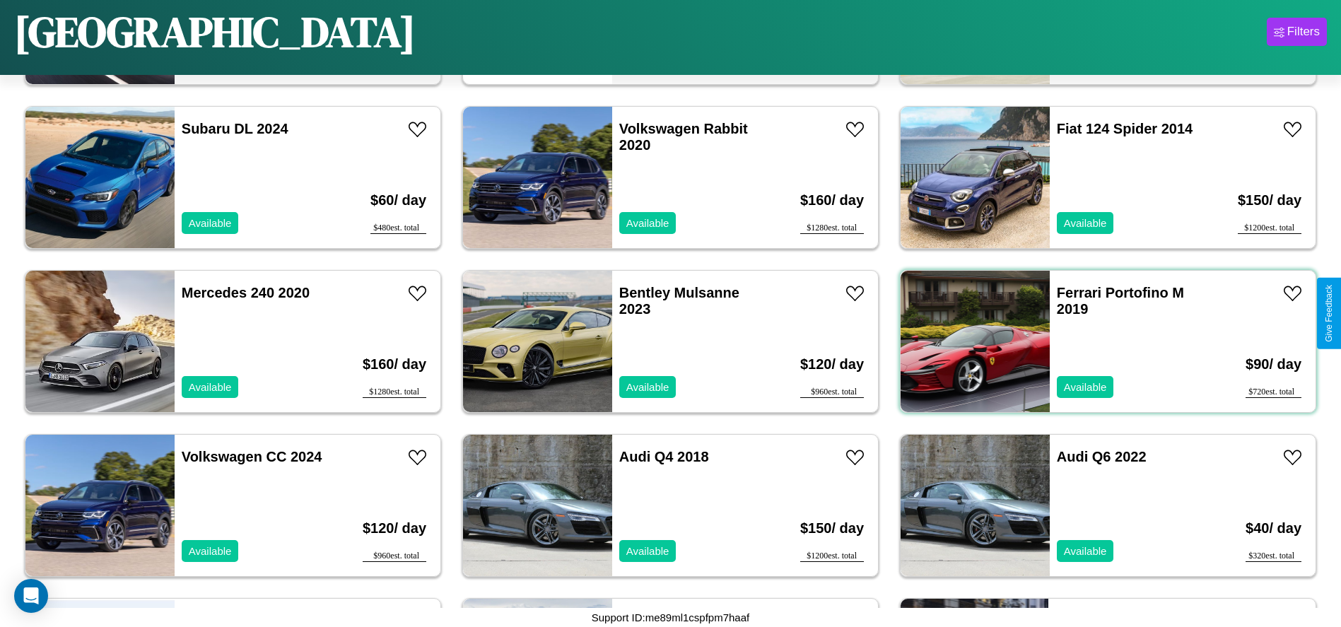
click at [1099, 342] on div "Ferrari Portofino M 2019 Available" at bounding box center [1131, 341] width 163 height 141
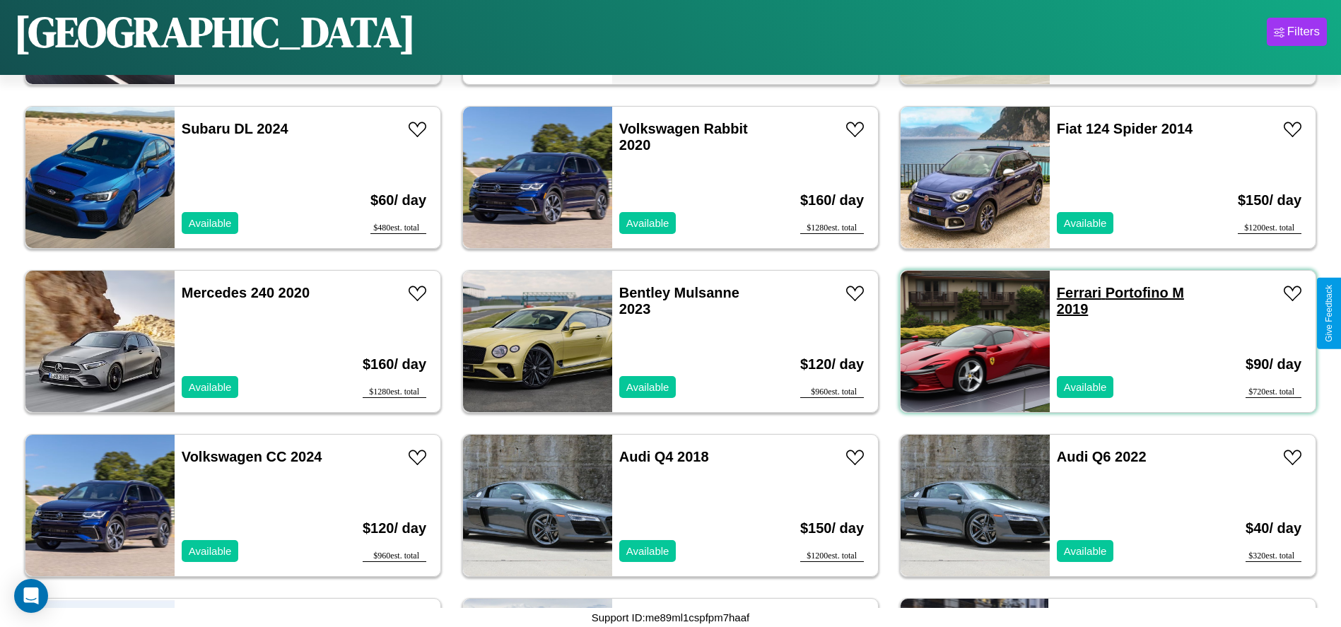
click at [1070, 293] on link "Ferrari Portofino M 2019" at bounding box center [1120, 301] width 127 height 32
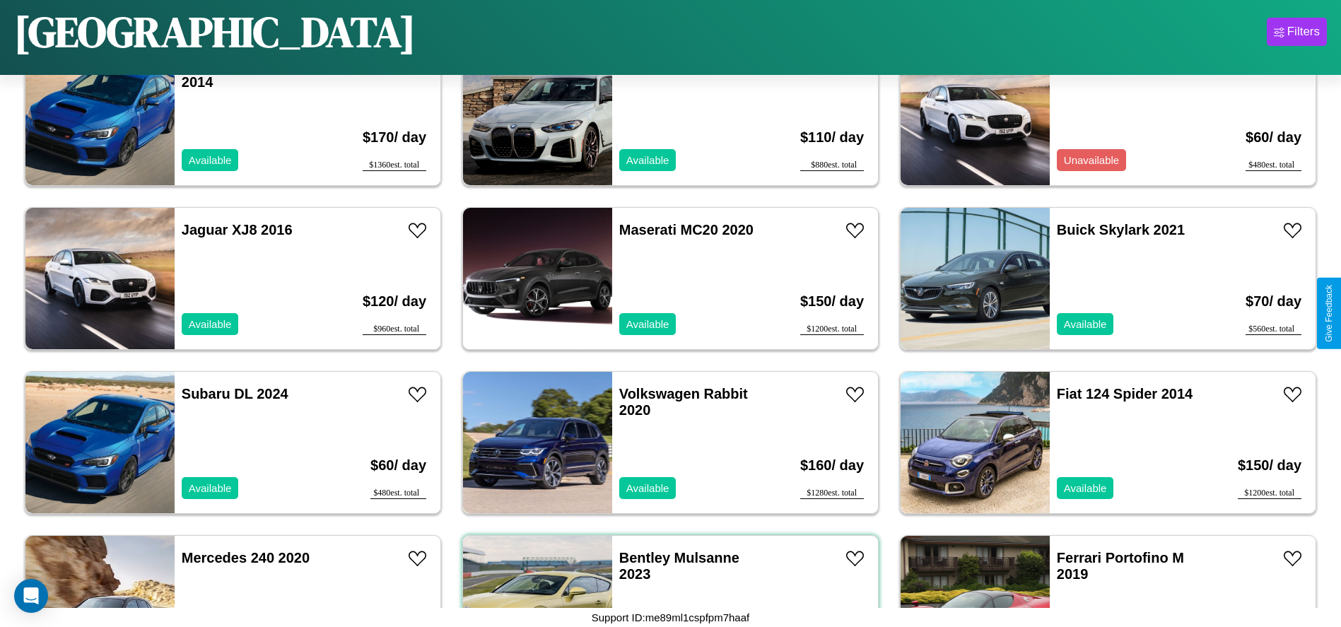
scroll to position [1306, 0]
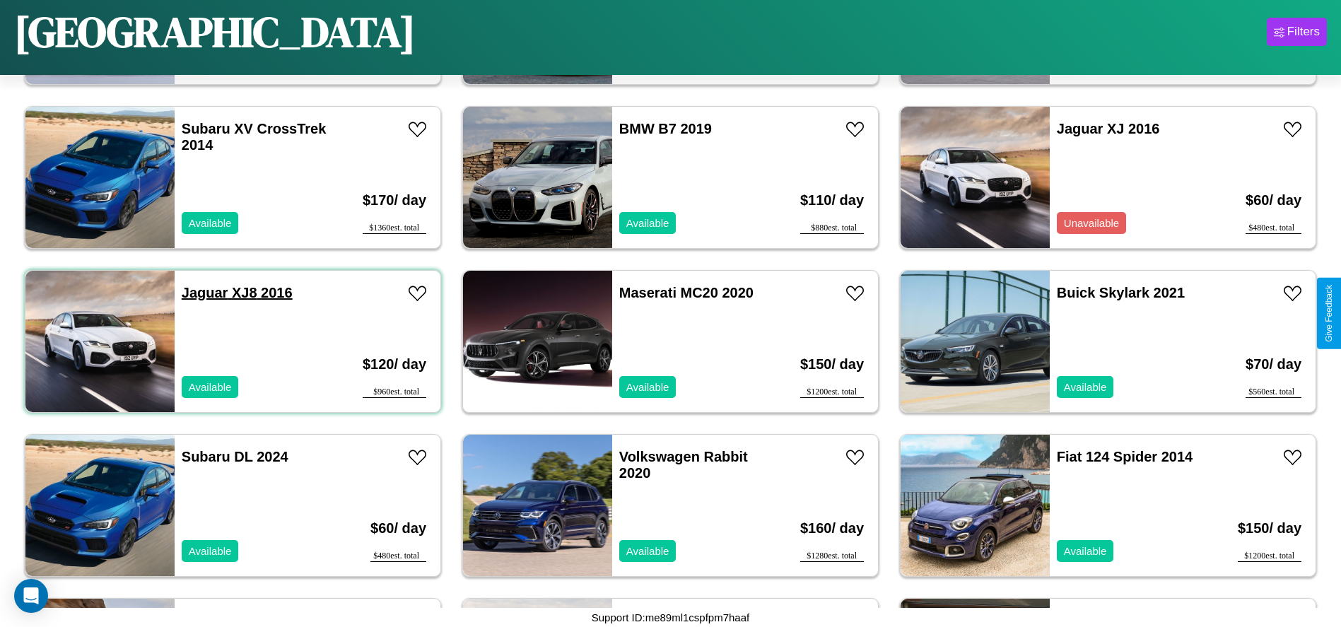
click at [203, 293] on link "Jaguar XJ8 2016" at bounding box center [237, 293] width 111 height 16
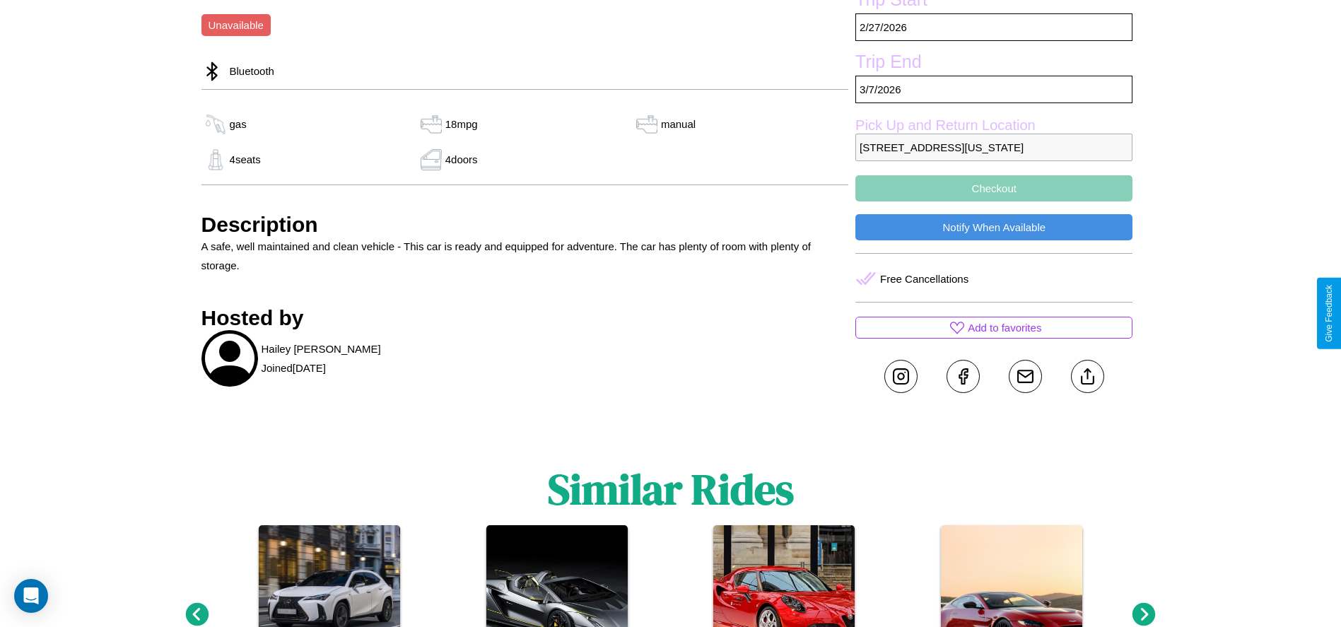
scroll to position [587, 0]
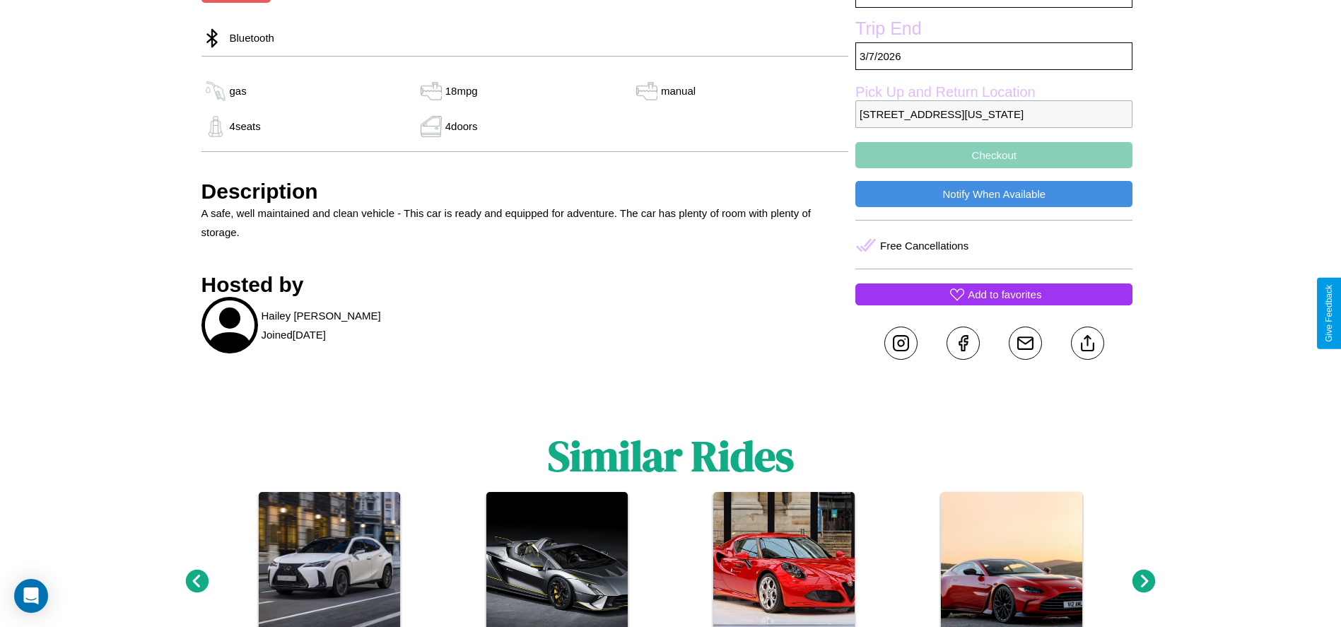
click at [994, 304] on p "Add to favorites" at bounding box center [1005, 294] width 74 height 19
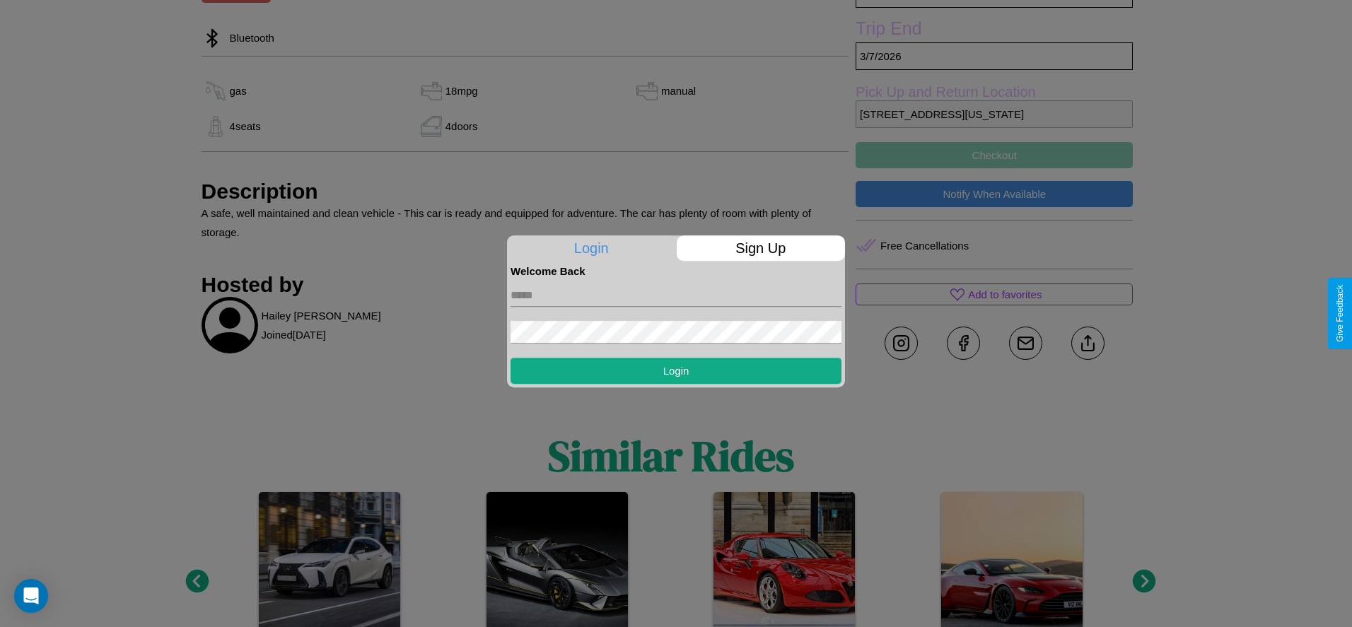
click at [676, 295] on input "text" at bounding box center [676, 295] width 331 height 23
type input "**********"
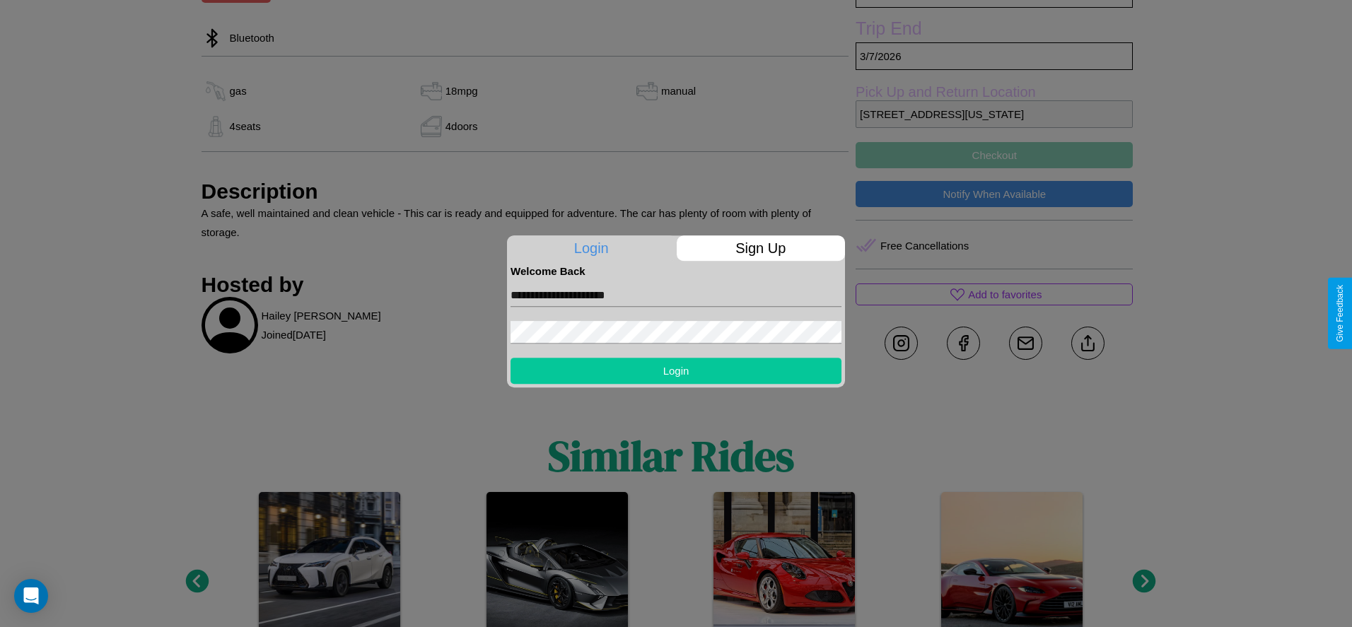
click at [676, 371] on button "Login" at bounding box center [676, 371] width 331 height 26
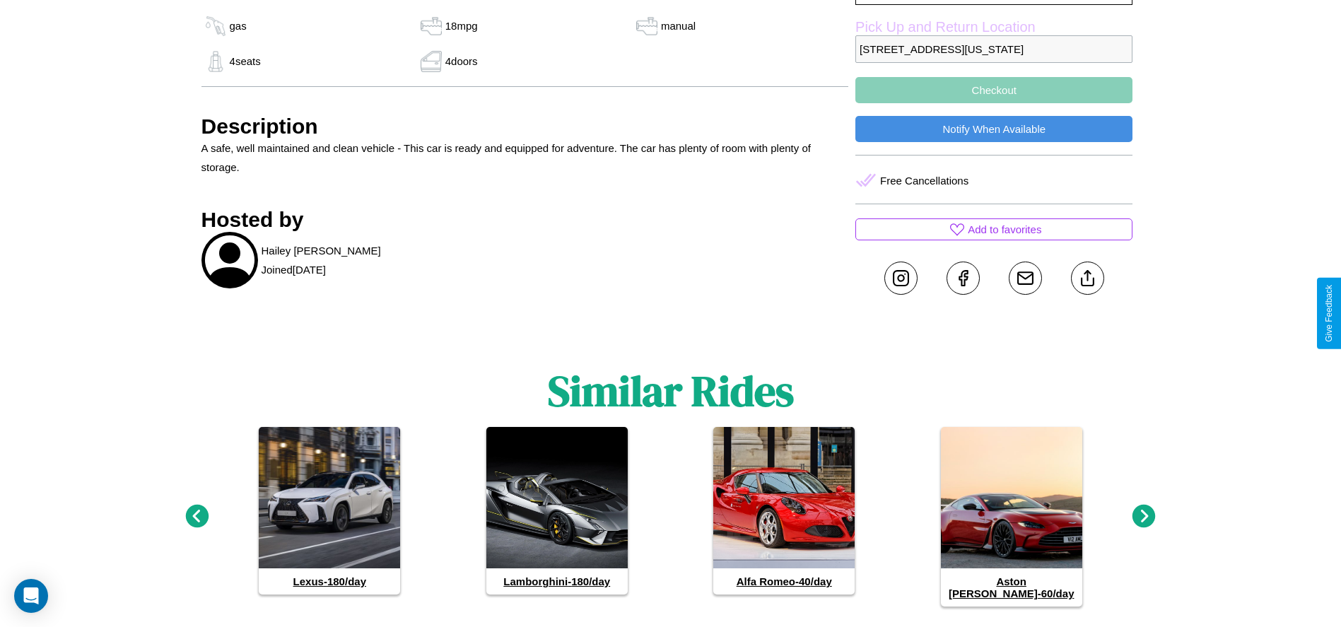
scroll to position [686, 0]
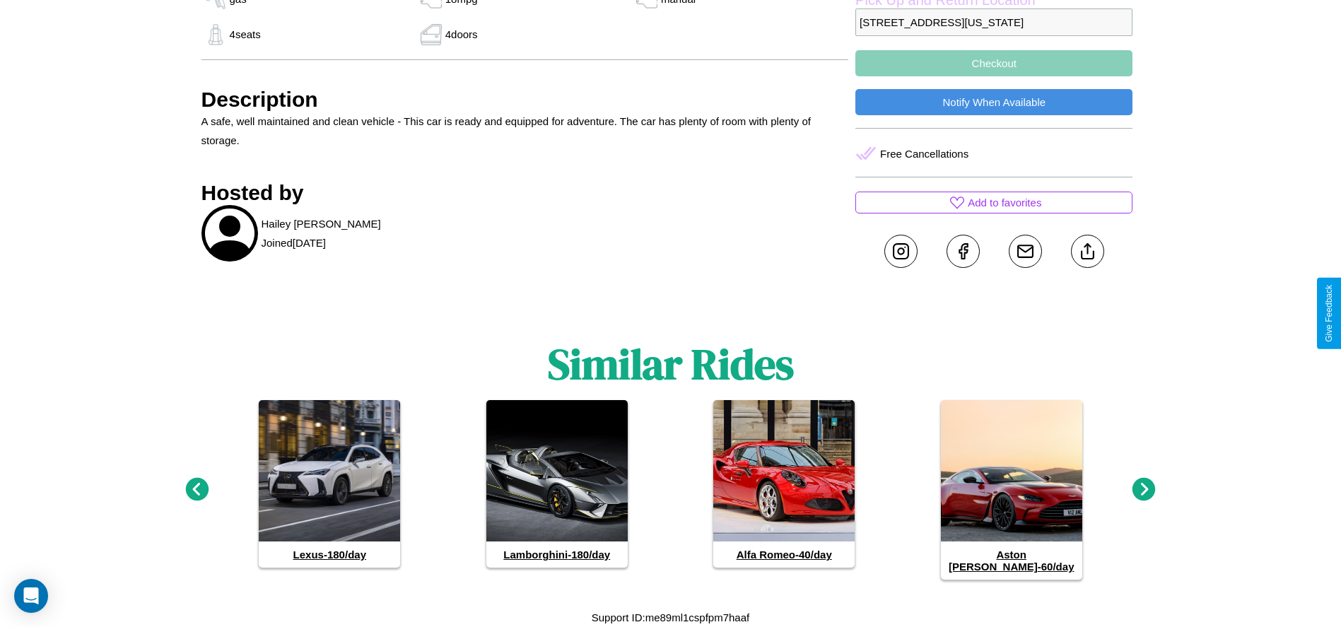
click at [1144, 496] on icon at bounding box center [1144, 489] width 23 height 23
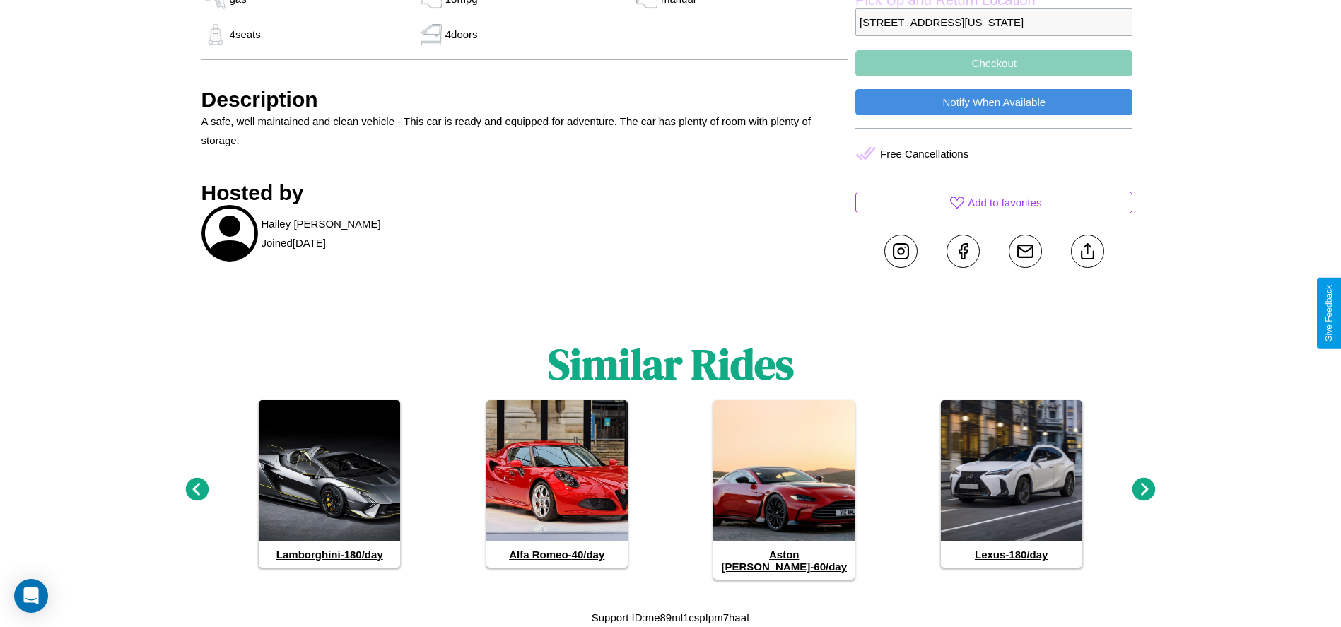
click at [197, 496] on icon at bounding box center [196, 489] width 23 height 23
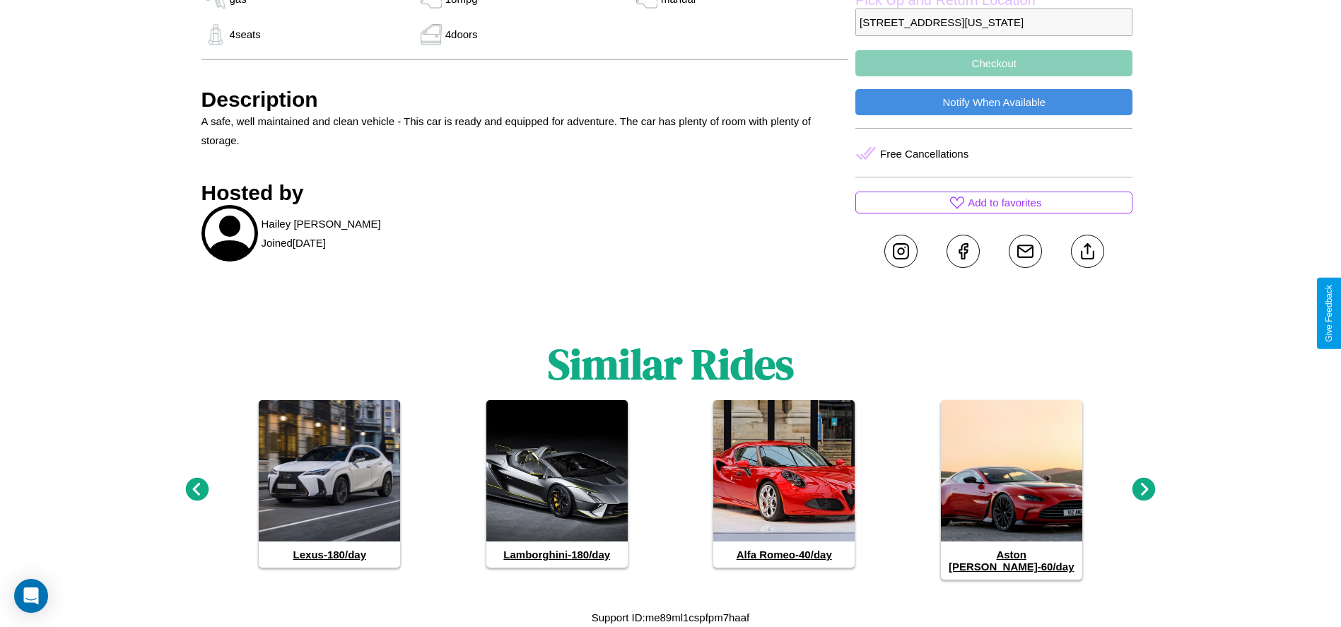
click at [1144, 496] on icon at bounding box center [1144, 489] width 23 height 23
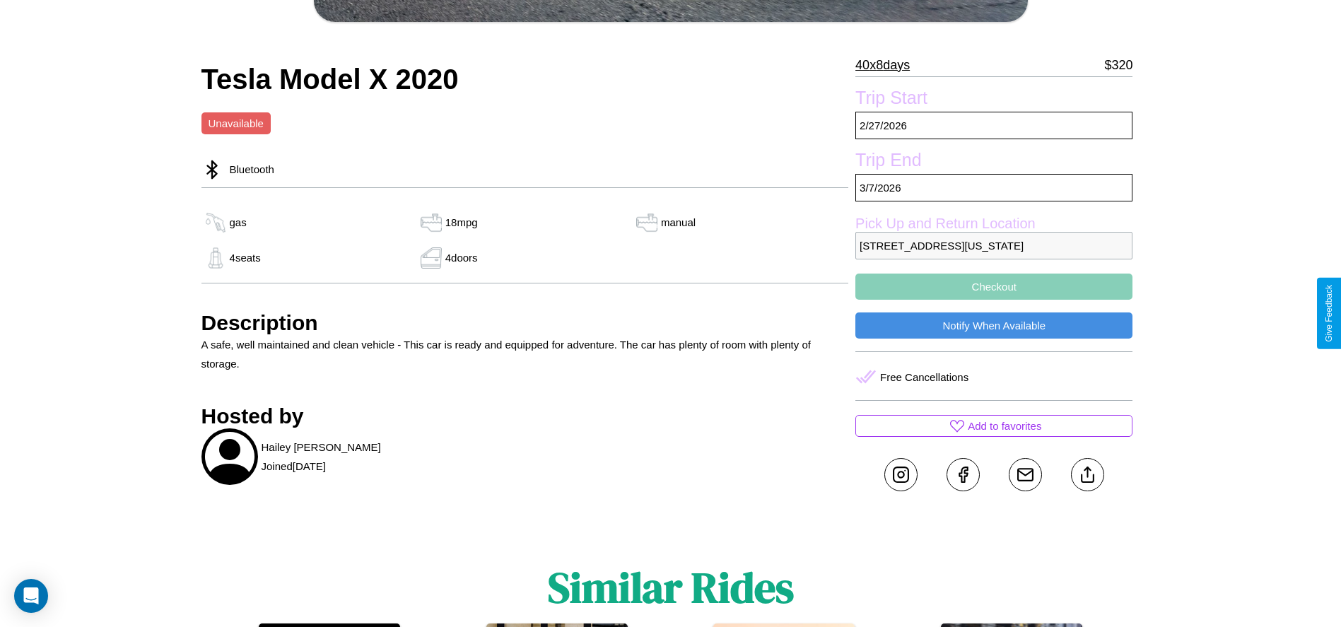
scroll to position [448, 0]
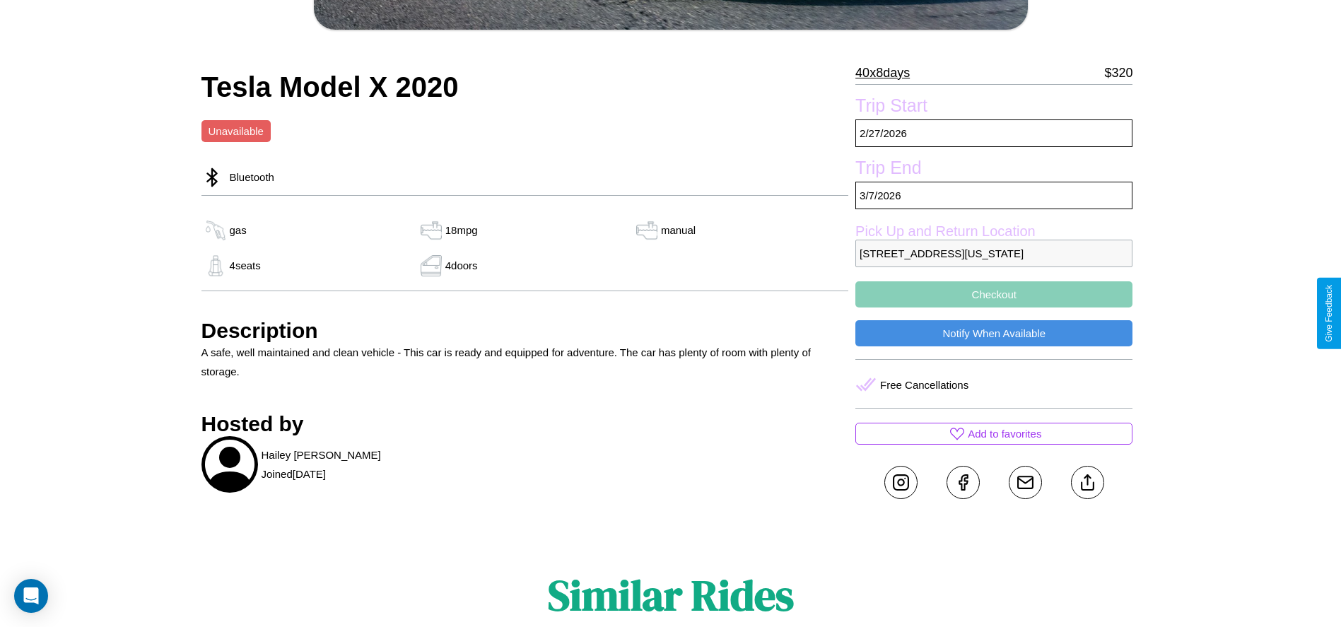
click at [994, 308] on button "Checkout" at bounding box center [994, 294] width 277 height 26
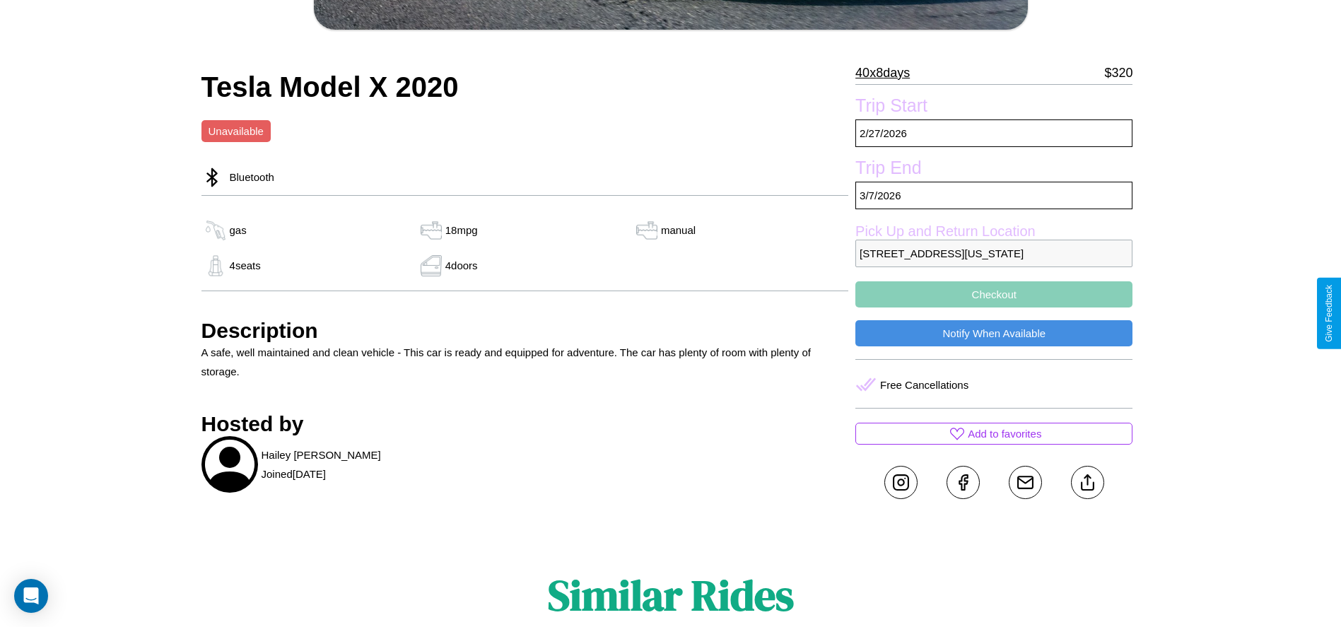
click at [994, 308] on button "Checkout" at bounding box center [994, 294] width 277 height 26
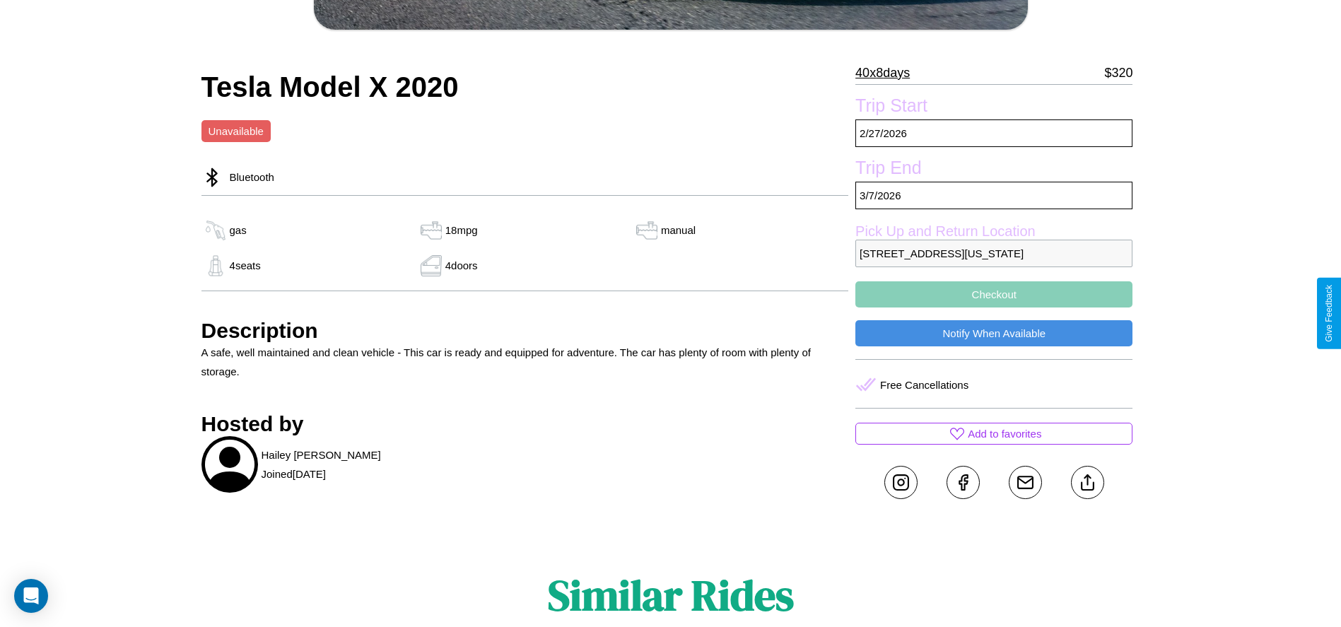
click at [994, 308] on button "Checkout" at bounding box center [994, 294] width 277 height 26
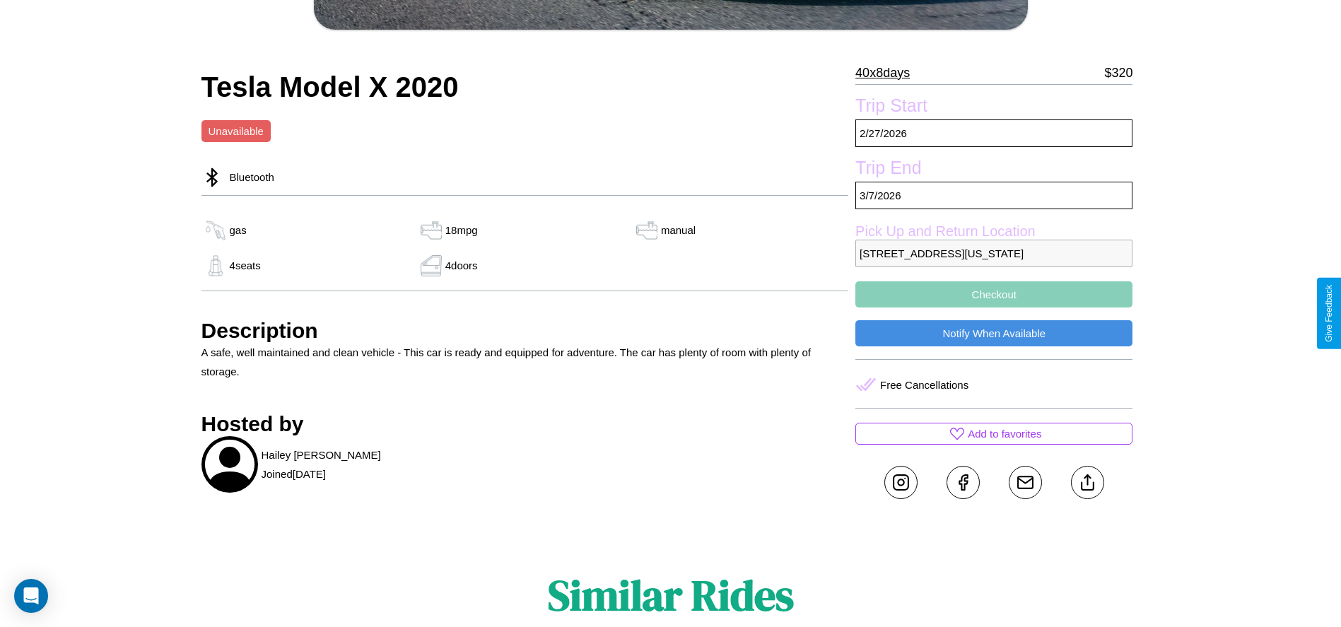
click at [994, 308] on button "Checkout" at bounding box center [994, 294] width 277 height 26
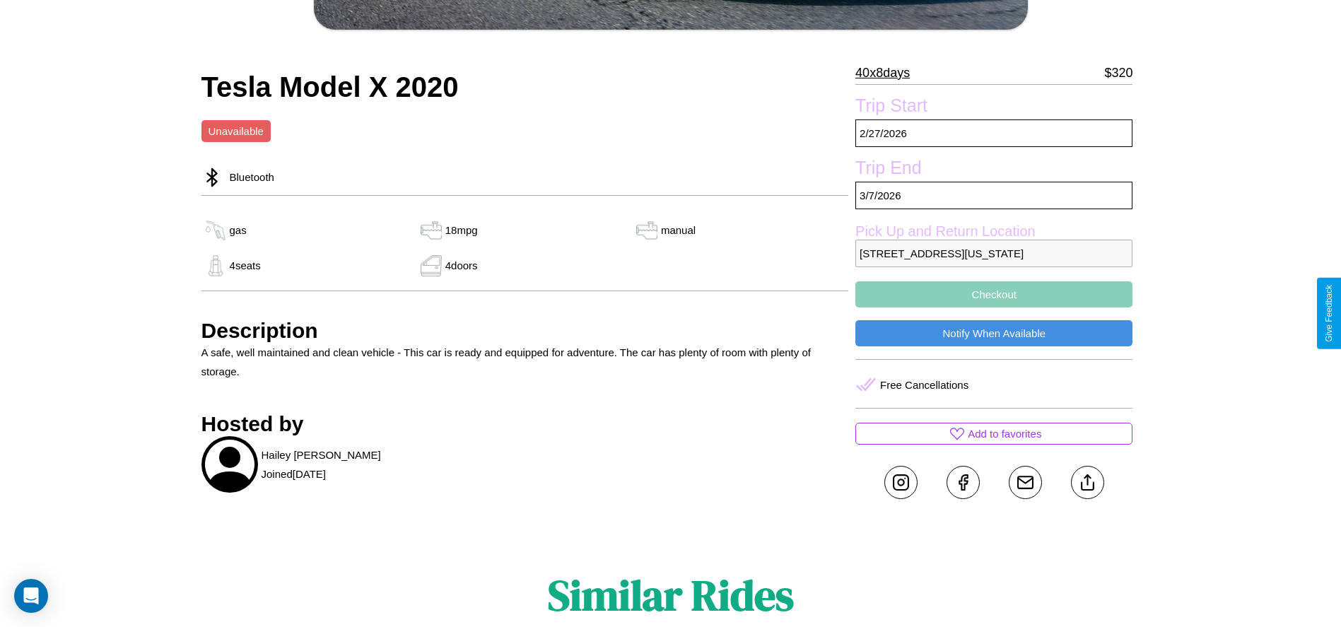
click at [994, 308] on button "Checkout" at bounding box center [994, 294] width 277 height 26
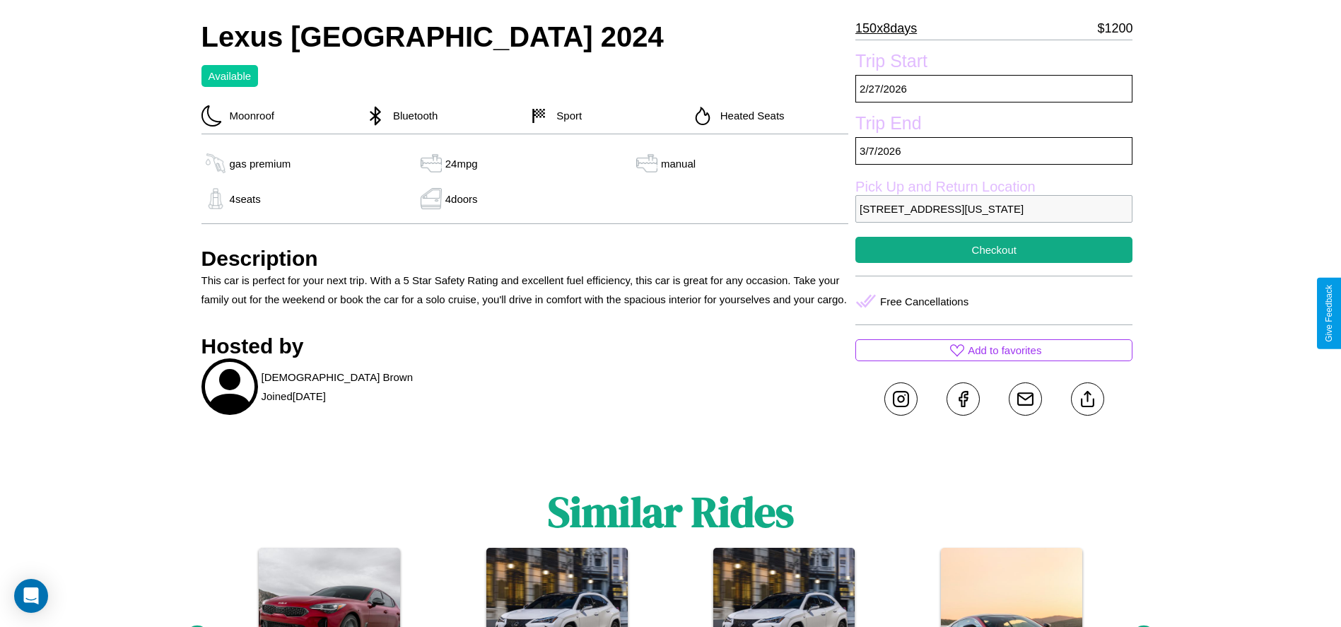
scroll to position [486, 0]
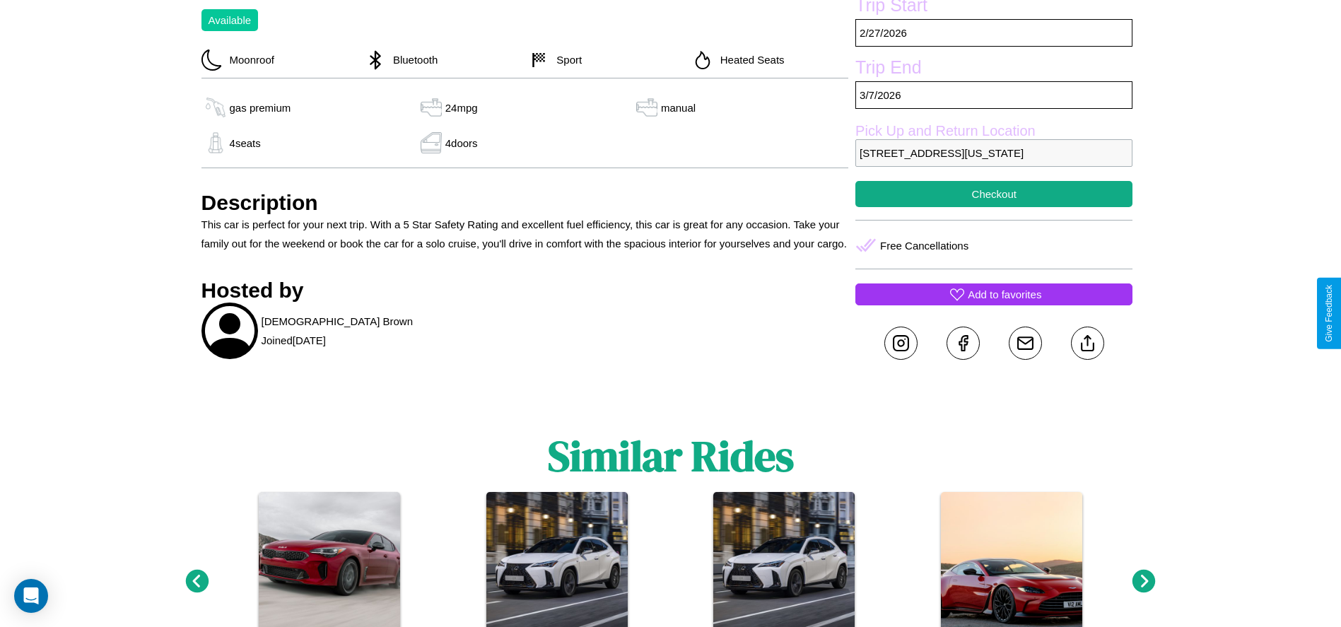
click at [994, 304] on p "Add to favorites" at bounding box center [1005, 294] width 74 height 19
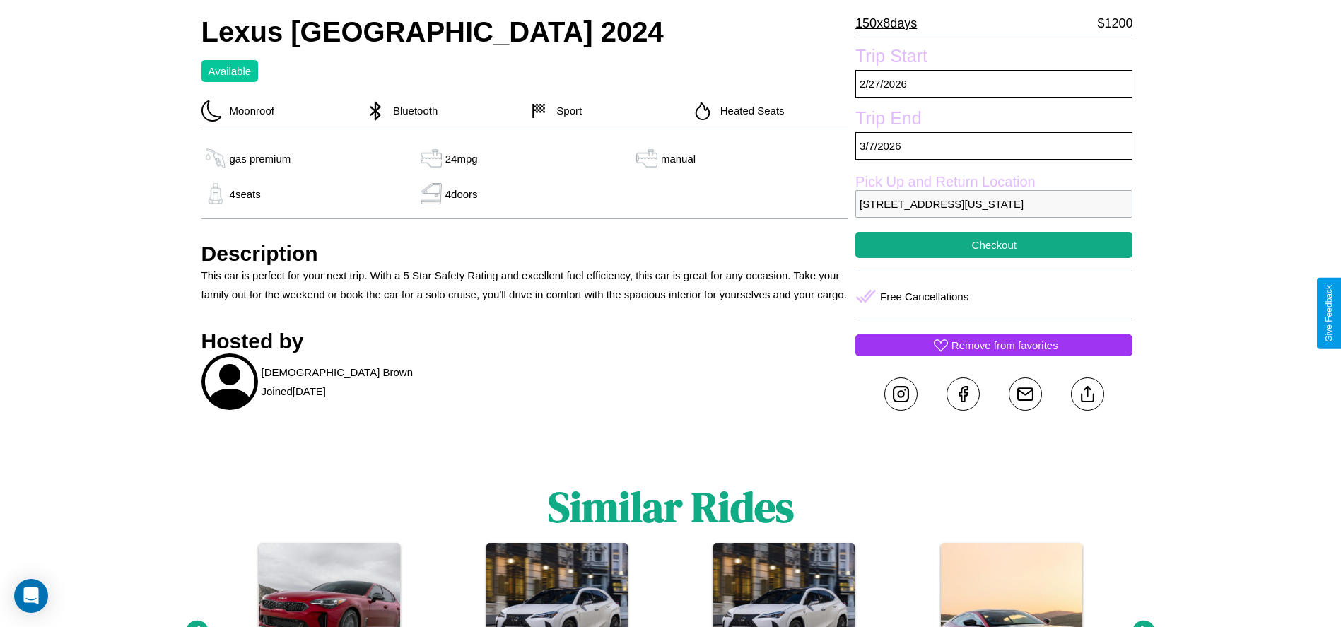
scroll to position [385, 0]
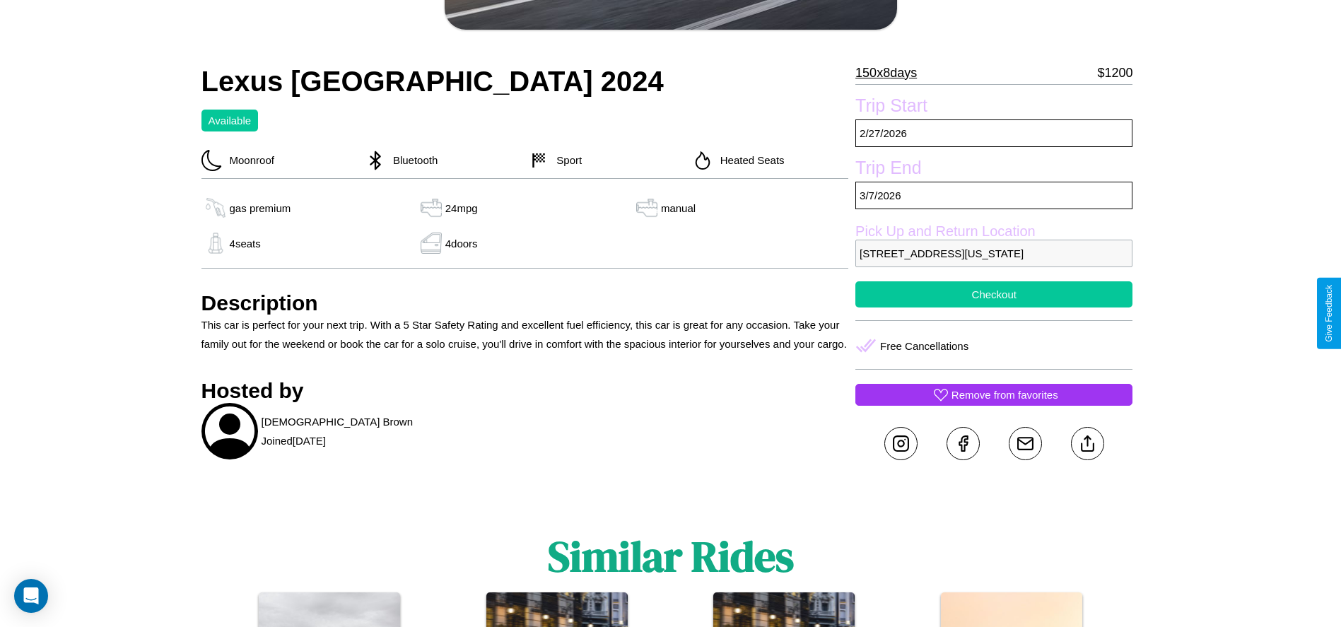
click at [994, 308] on button "Checkout" at bounding box center [994, 294] width 277 height 26
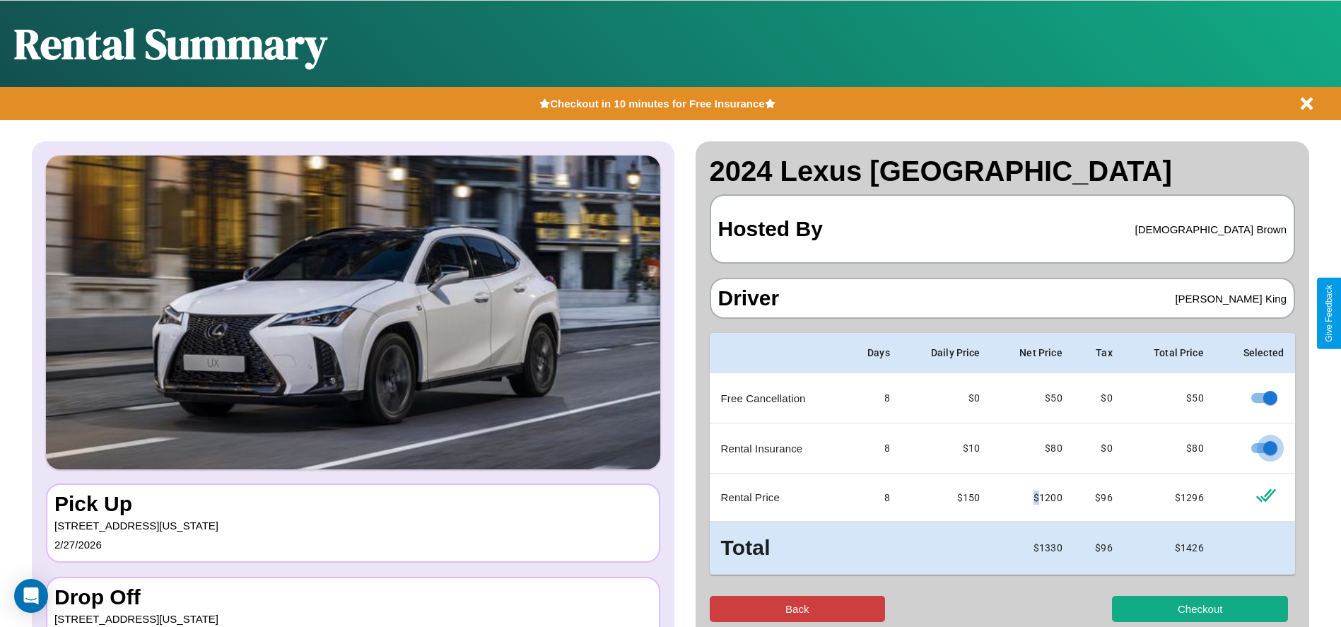
click at [797, 609] on button "Back" at bounding box center [798, 609] width 176 height 26
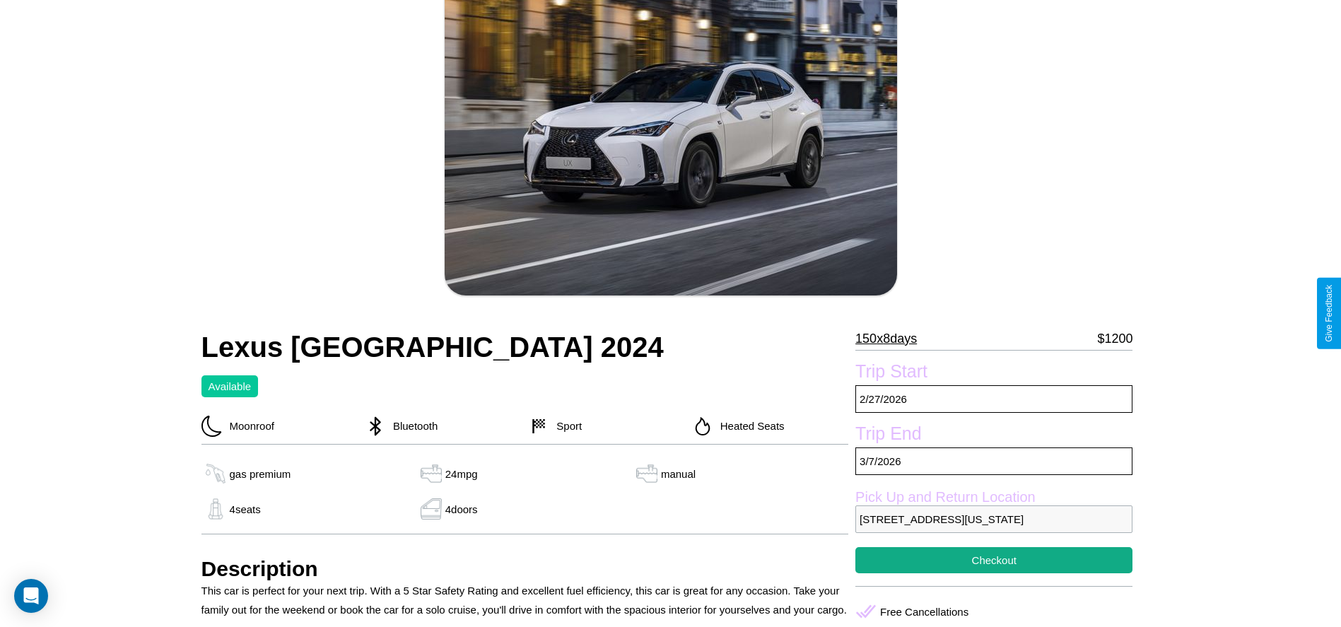
scroll to position [585, 0]
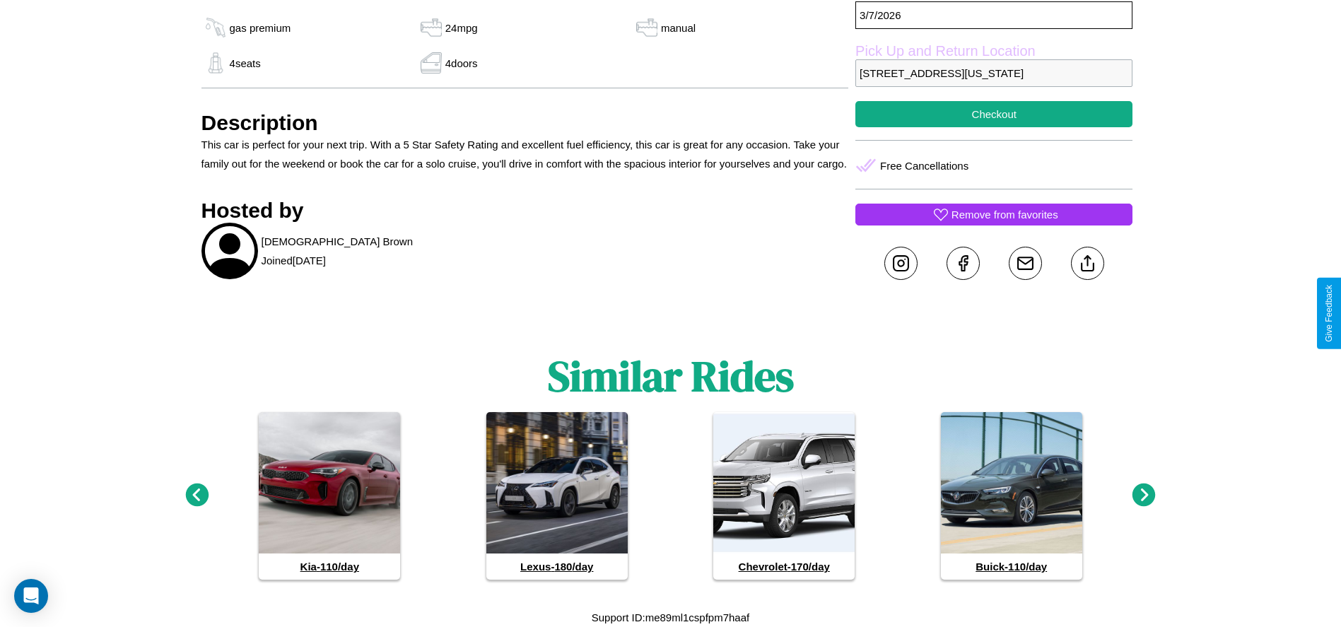
click at [1144, 496] on icon at bounding box center [1144, 495] width 23 height 23
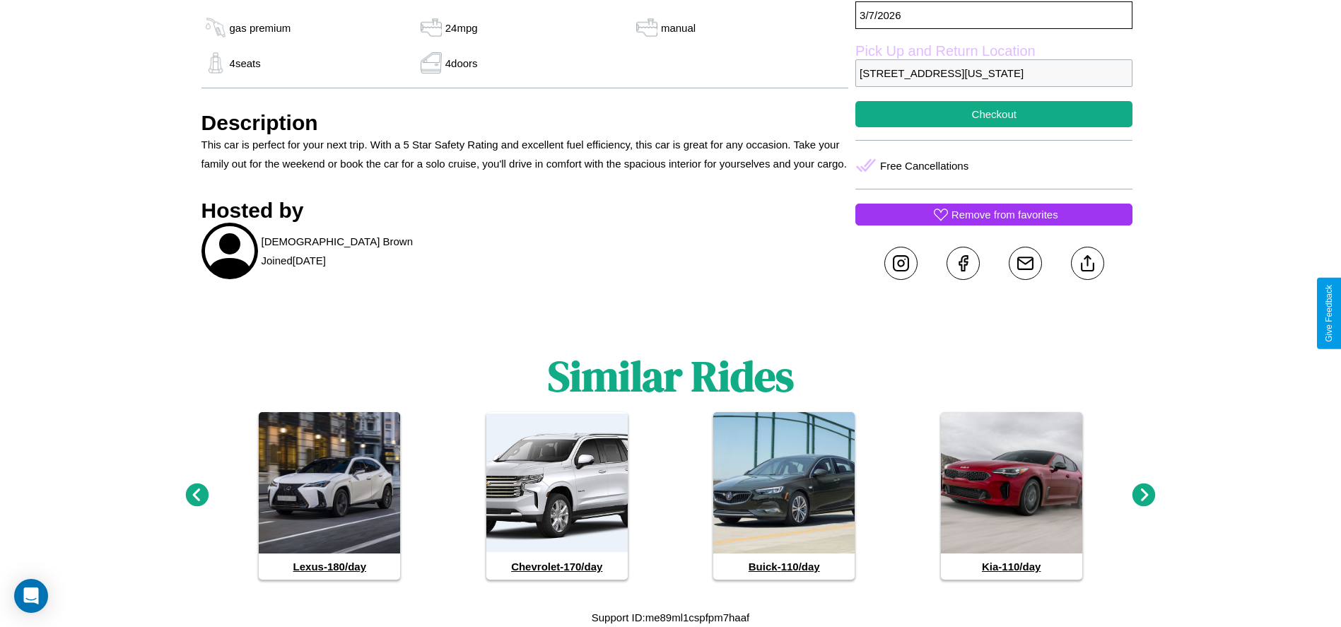
click at [1144, 496] on icon at bounding box center [1144, 495] width 23 height 23
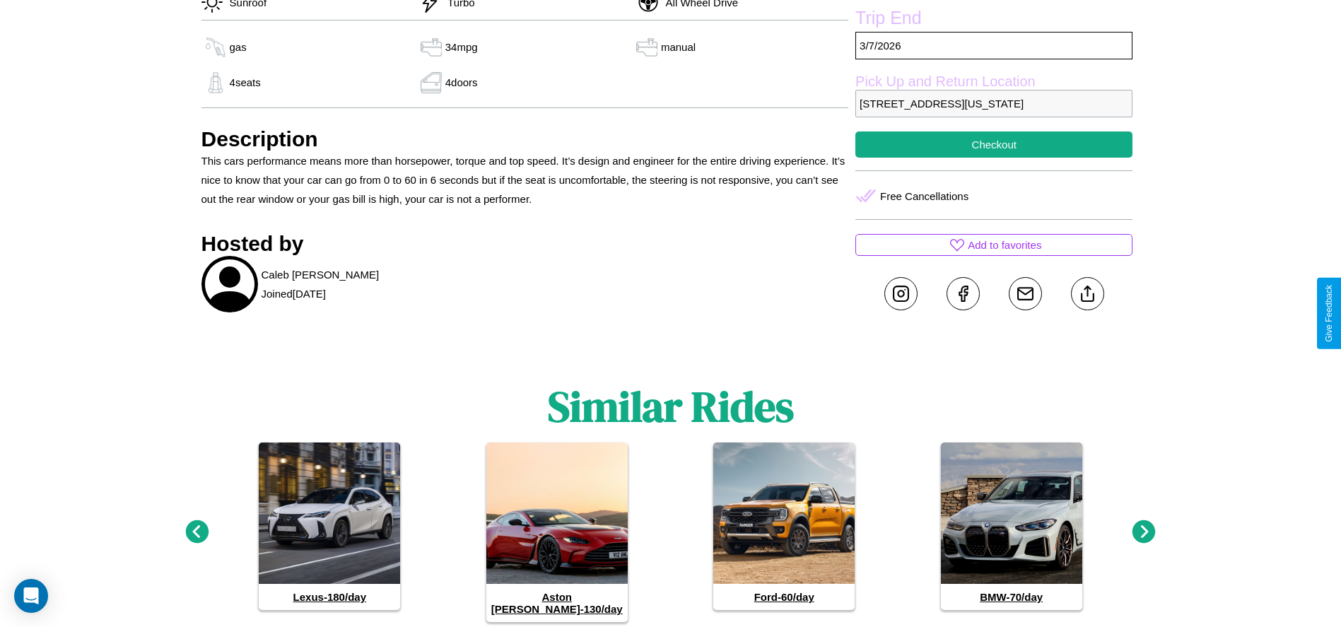
scroll to position [811, 0]
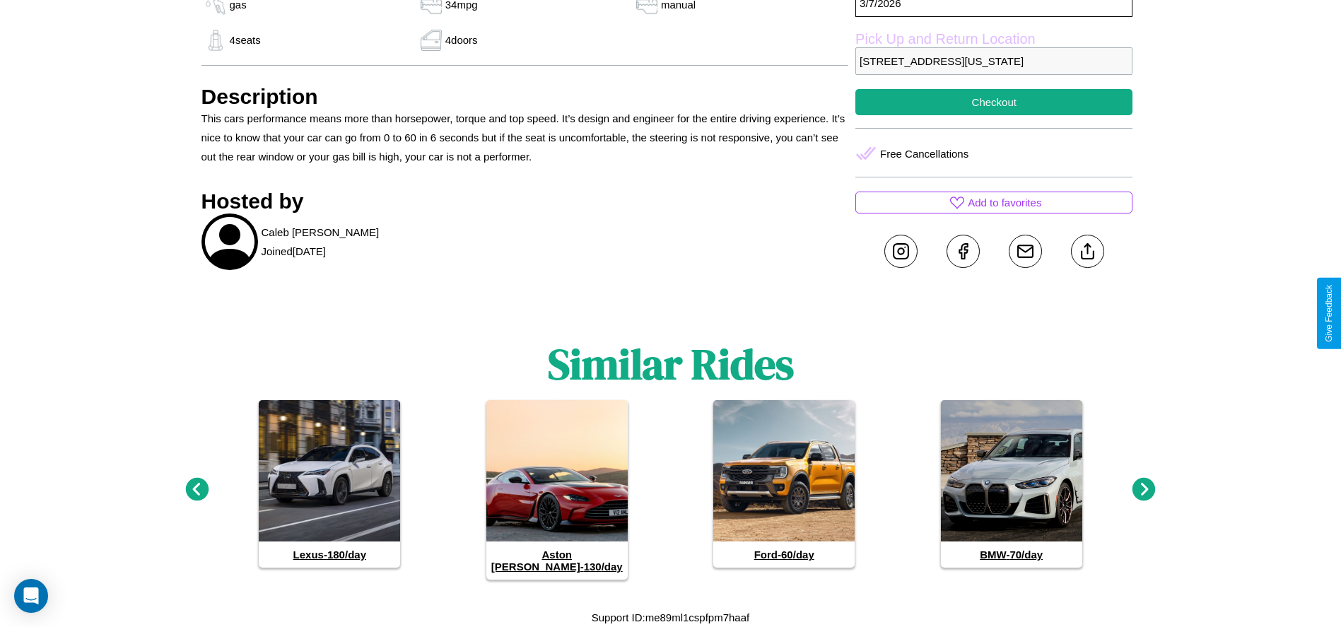
click at [1144, 496] on icon at bounding box center [1144, 489] width 23 height 23
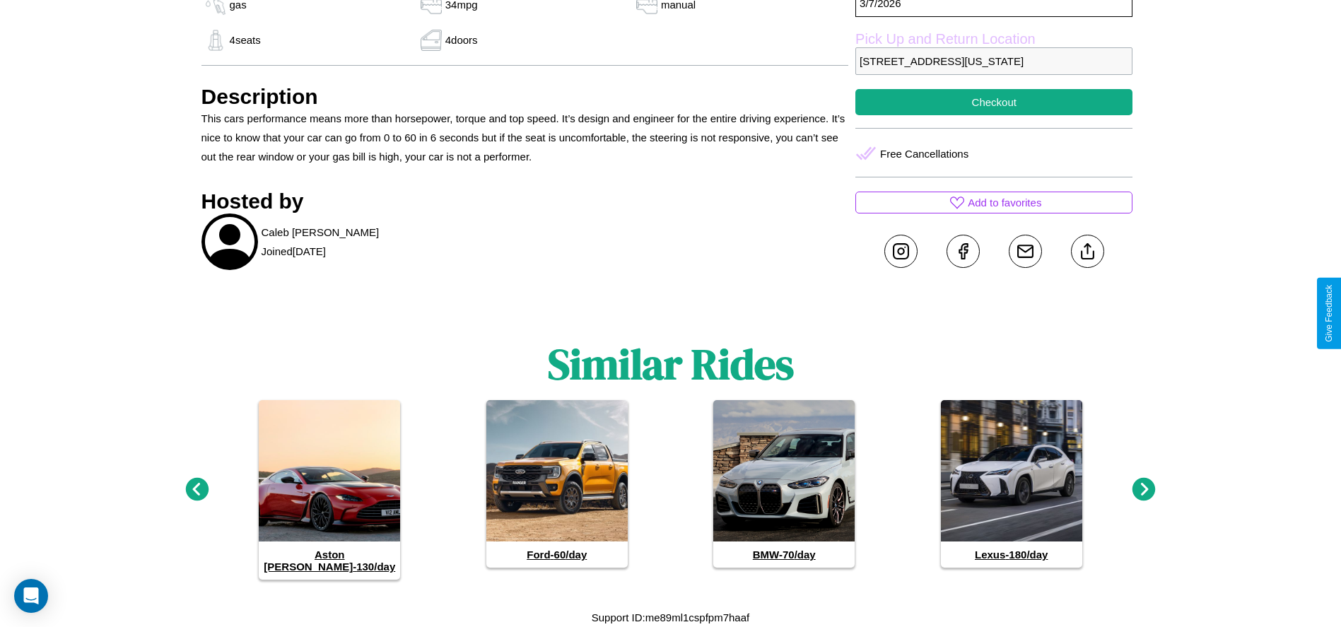
click at [1144, 496] on icon at bounding box center [1144, 489] width 23 height 23
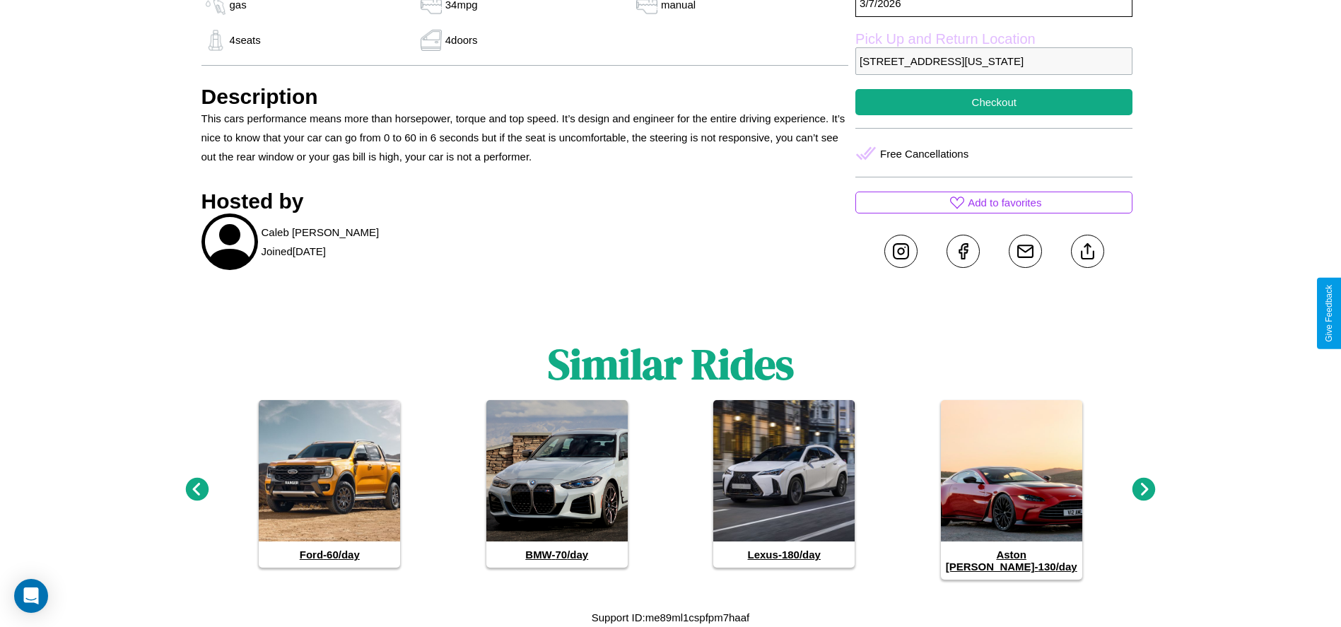
scroll to position [612, 0]
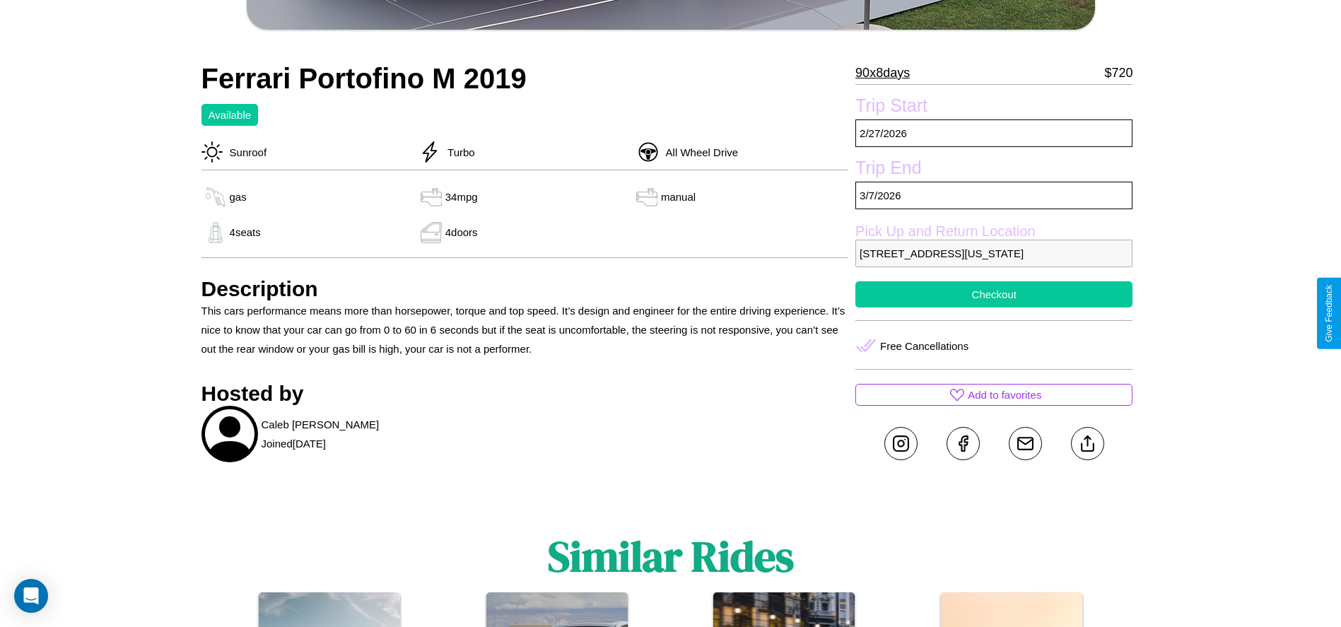
click at [994, 308] on button "Checkout" at bounding box center [994, 294] width 277 height 26
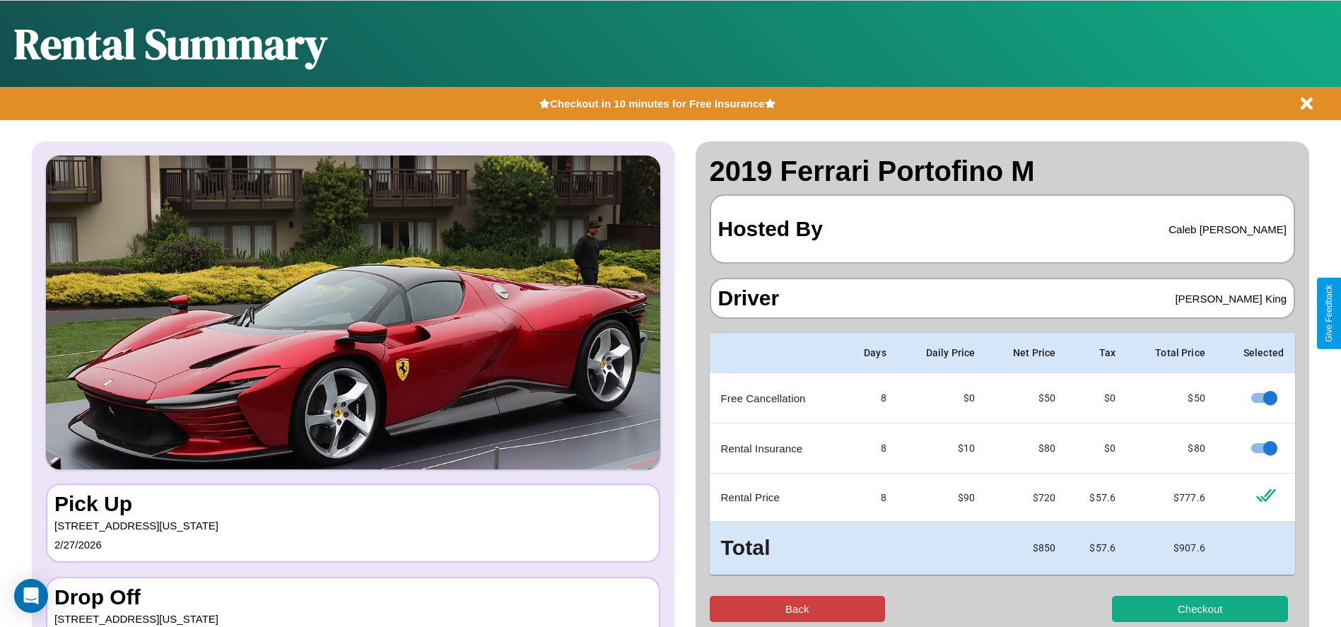
click at [797, 609] on button "Back" at bounding box center [798, 609] width 176 height 26
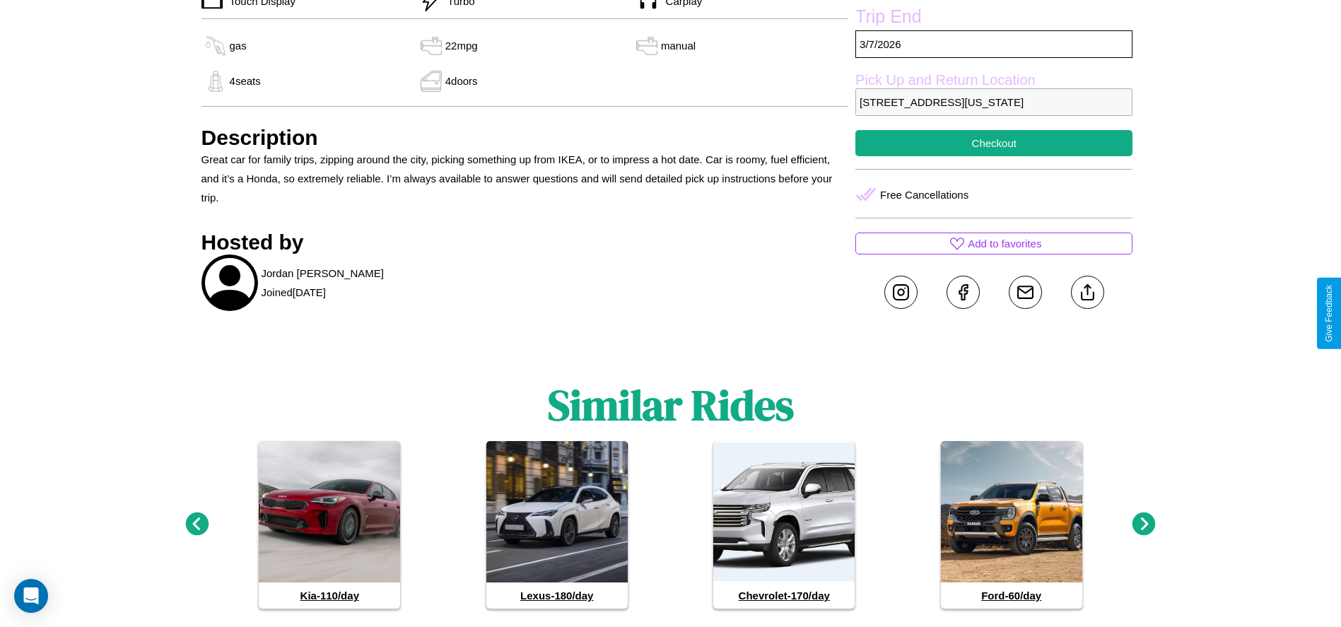
scroll to position [585, 0]
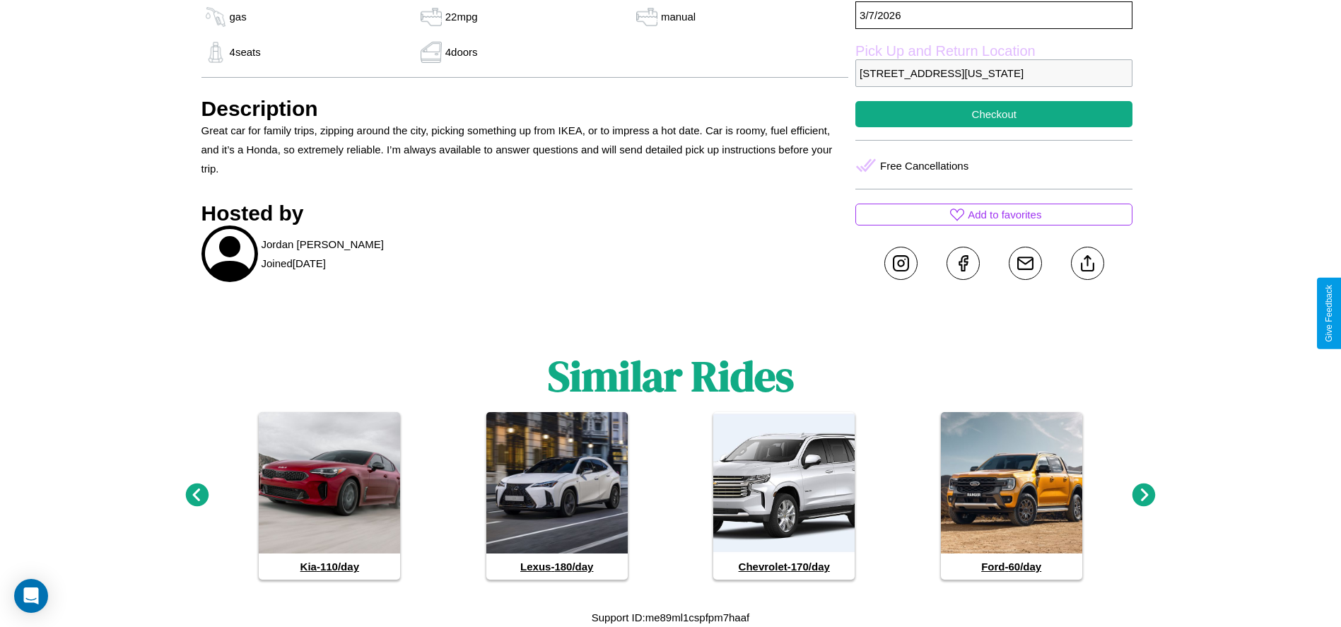
click at [1144, 496] on icon at bounding box center [1144, 495] width 23 height 23
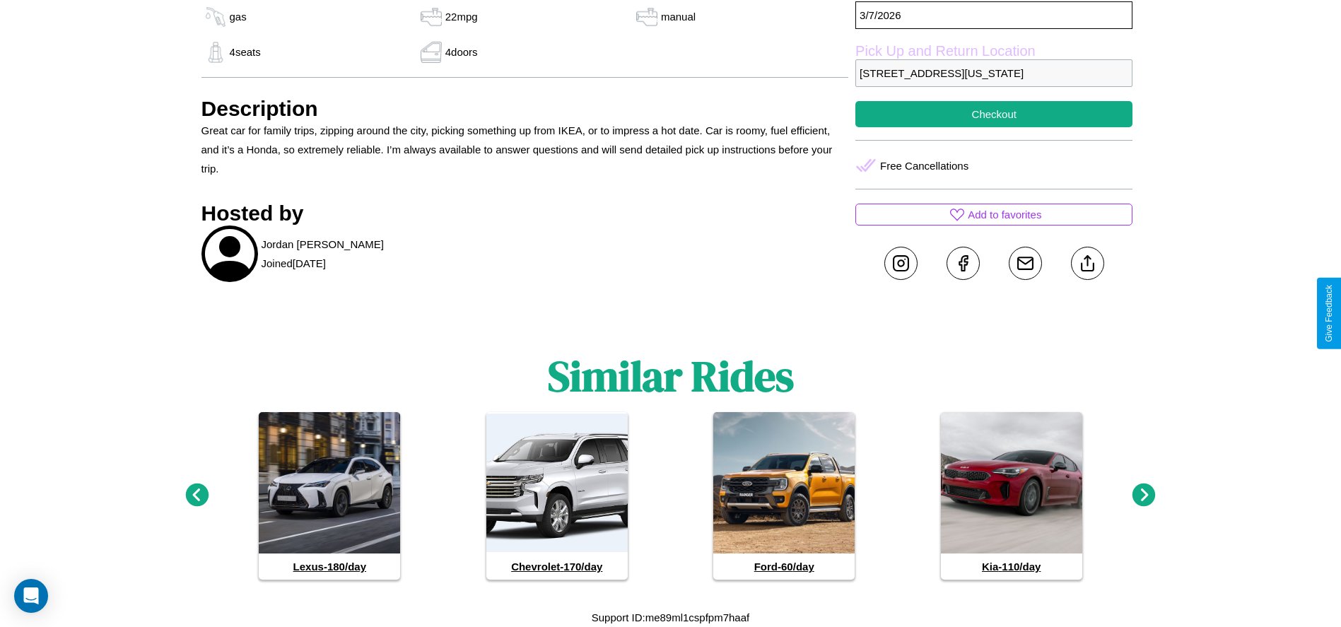
click at [1144, 496] on icon at bounding box center [1144, 495] width 23 height 23
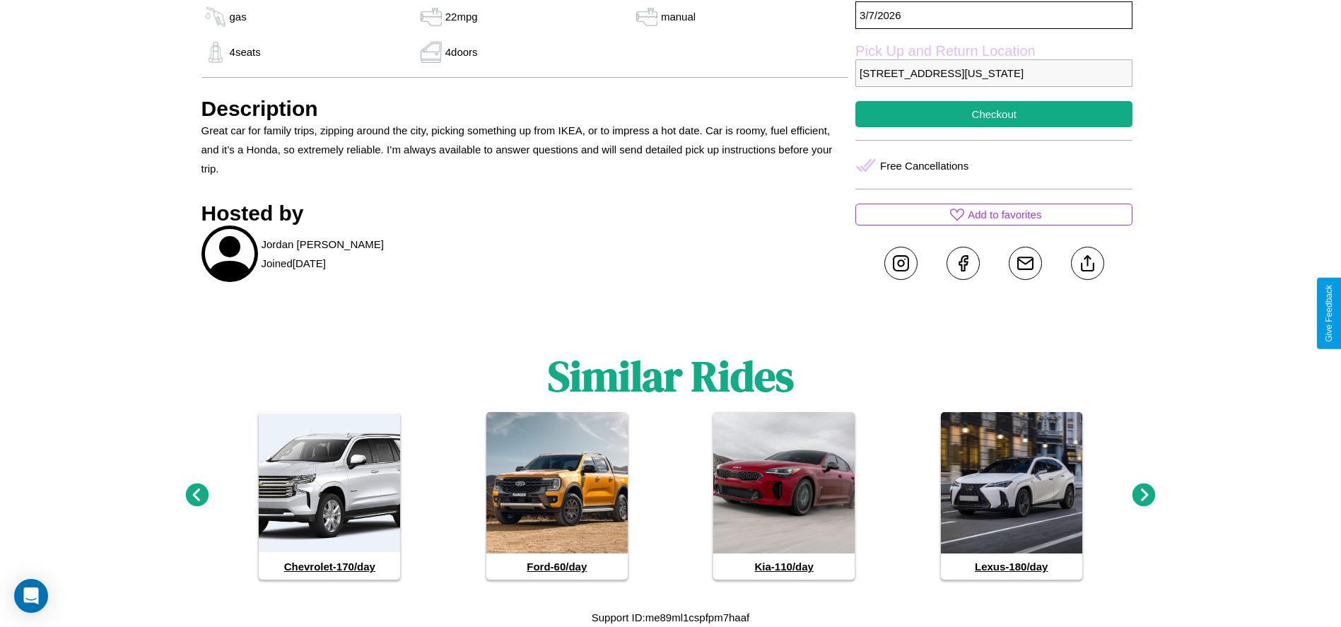
click at [1144, 496] on icon at bounding box center [1144, 495] width 23 height 23
